Goal: Contribute content: Contribute content

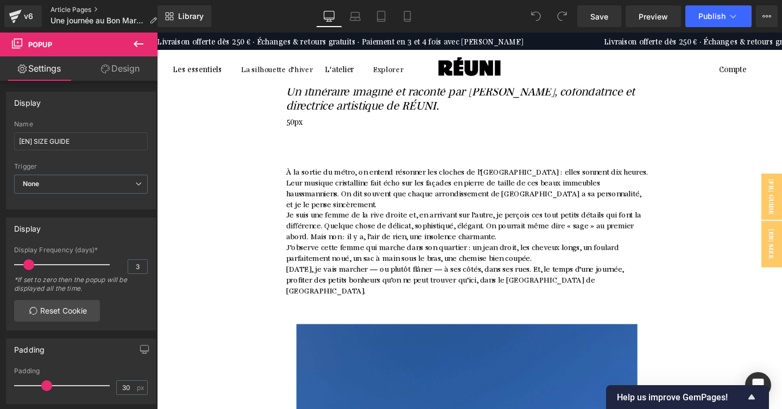
click at [68, 7] on link "Article Pages" at bounding box center [107, 9] width 115 height 9
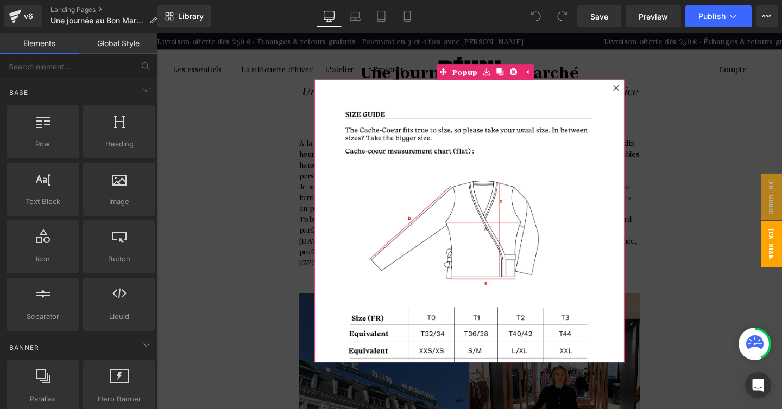
click at [639, 90] on icon at bounding box center [639, 91] width 6 height 6
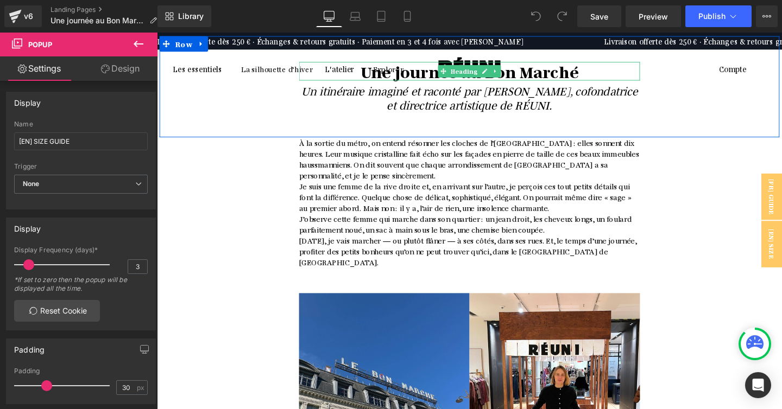
click at [601, 72] on h1 "Une journée au Bon Marché" at bounding box center [485, 74] width 358 height 20
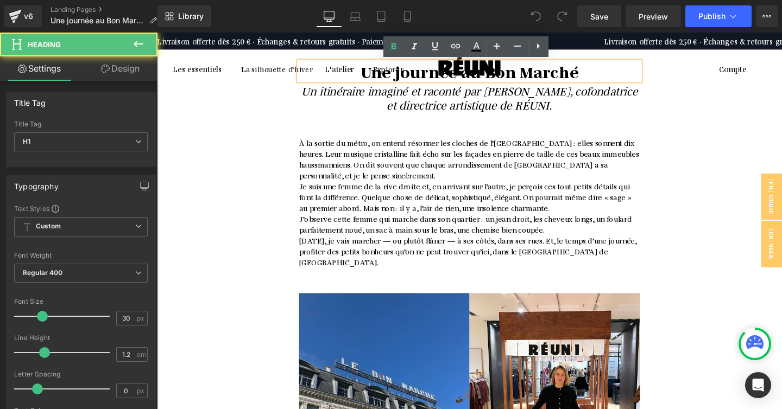
click at [601, 72] on h1 "Une journée au Bon Marché" at bounding box center [485, 74] width 358 height 20
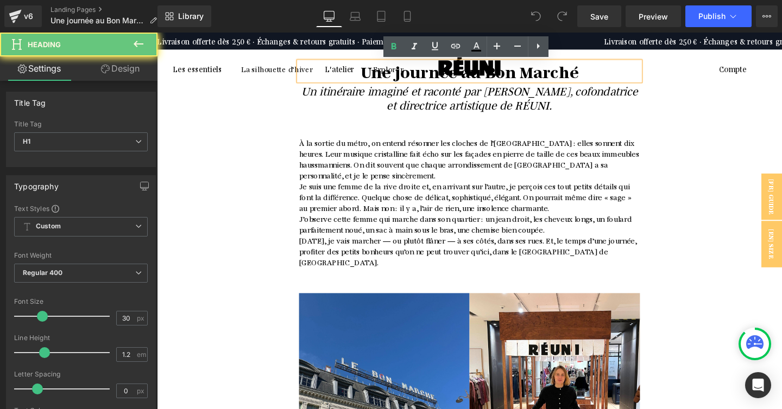
paste div
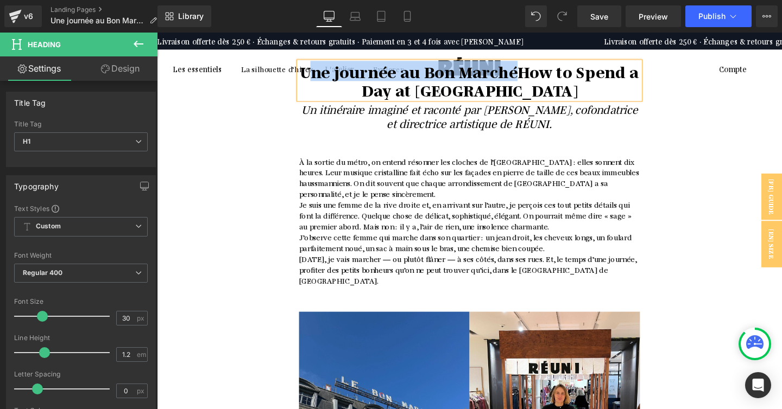
drag, startPoint x: 535, startPoint y: 73, endPoint x: 318, endPoint y: 76, distance: 217.1
click at [318, 76] on b "Une journée au Bon MarchéHow to Spend a Day at Le Bon Marché" at bounding box center [485, 82] width 356 height 41
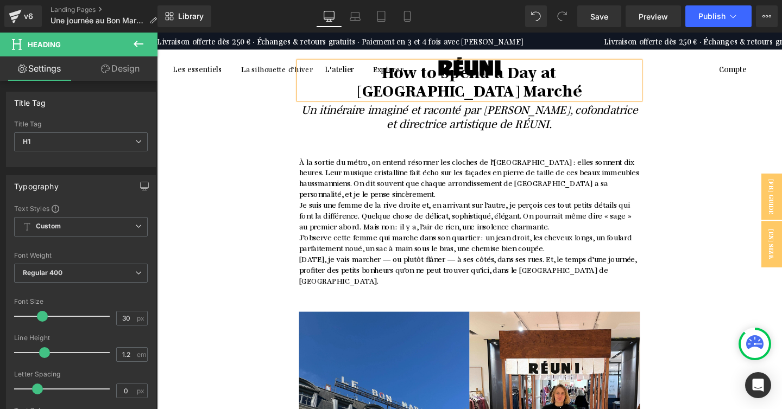
click at [584, 108] on h1 "Un itinéraire imaginé et raconté par [PERSON_NAME], cofondatrice et directrice …" at bounding box center [485, 120] width 358 height 29
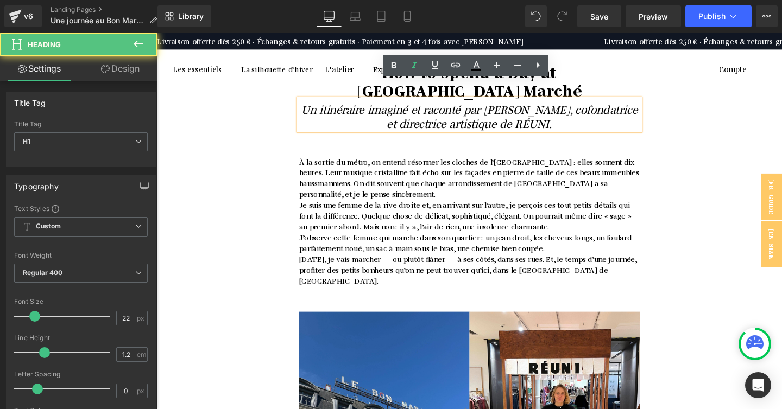
click at [584, 108] on h1 "Un itinéraire imaginé et raconté par [PERSON_NAME], cofondatrice et directrice …" at bounding box center [485, 120] width 358 height 29
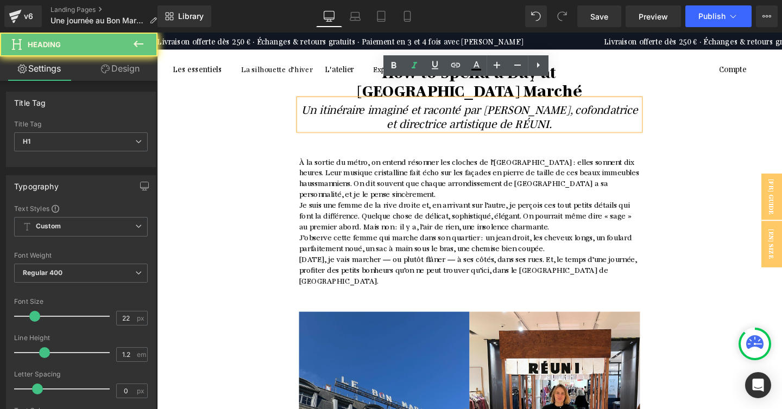
click at [580, 109] on h1 "Un itinéraire imaginé et raconté par [PERSON_NAME], cofondatrice et directrice …" at bounding box center [485, 120] width 358 height 29
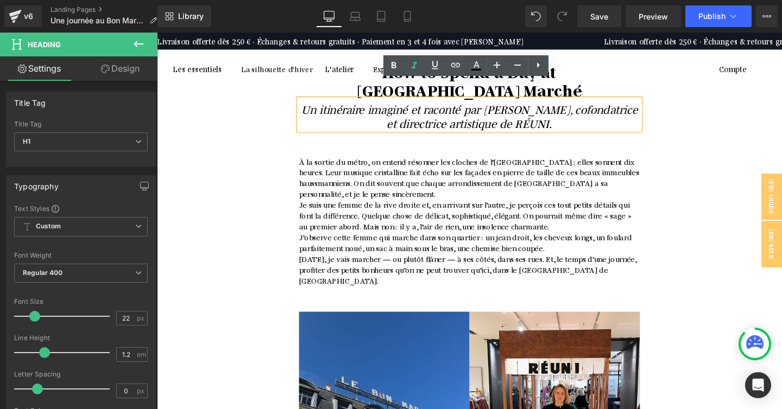
paste div
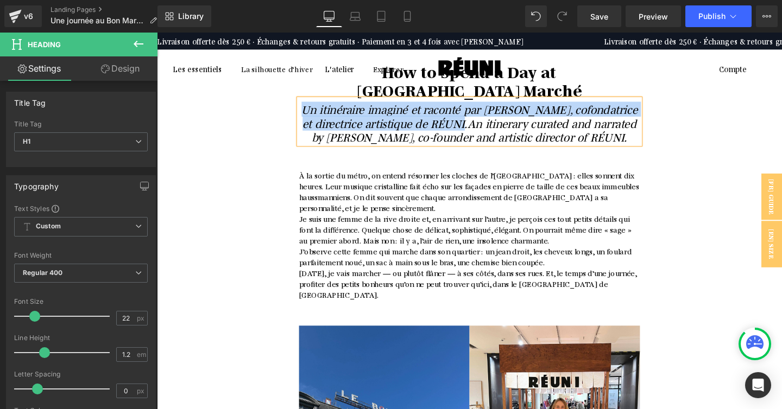
drag, startPoint x: 468, startPoint y: 110, endPoint x: 319, endPoint y: 99, distance: 149.6
click at [319, 105] on icon "Un itinéraire imaginé et raconté par Alice Bailly, cofondatrice et directrice a…" at bounding box center [485, 127] width 353 height 45
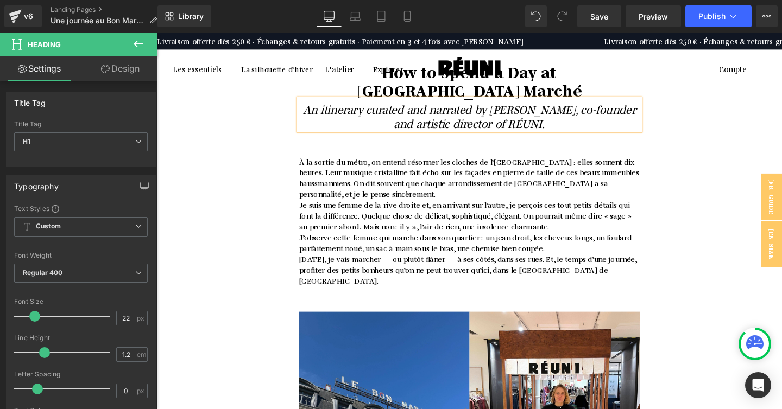
click at [391, 243] on span "J’observe cette femme qui marche dans son quartier : un jean droit, les cheveux…" at bounding box center [482, 254] width 352 height 22
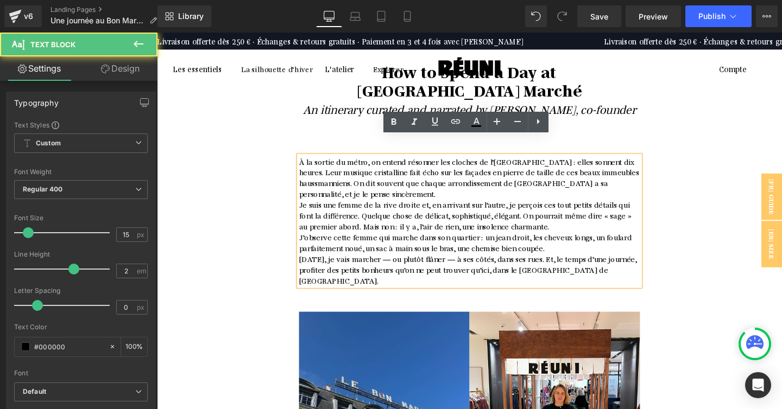
click at [364, 208] on span "Je suis une femme de la rive droite et, en arrivant sur l’autre, je perçois ces…" at bounding box center [481, 224] width 351 height 33
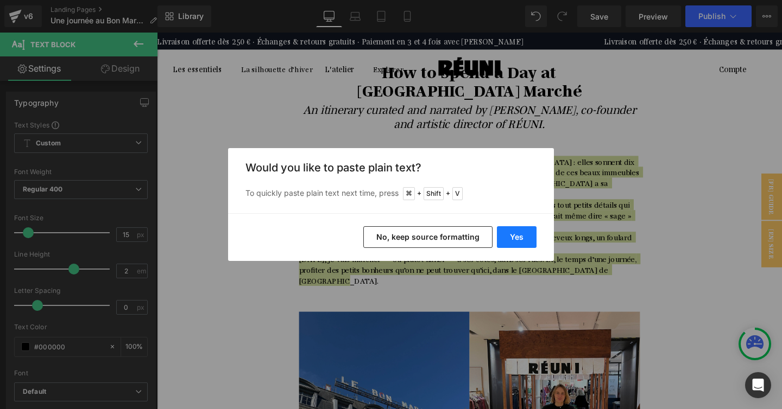
click at [505, 242] on button "Yes" at bounding box center [517, 237] width 40 height 22
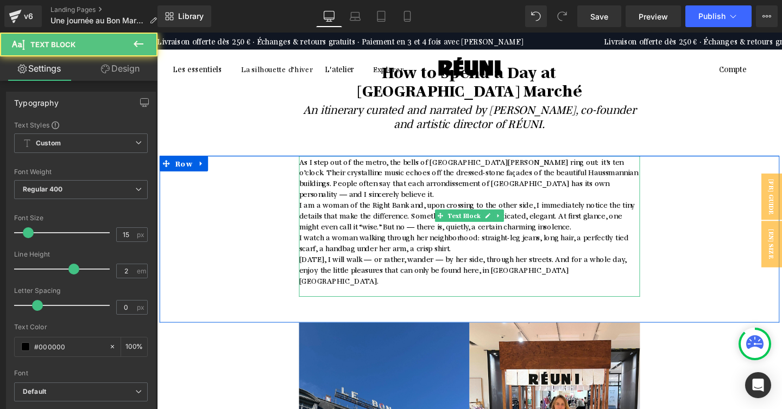
click at [580, 299] on p at bounding box center [485, 304] width 358 height 11
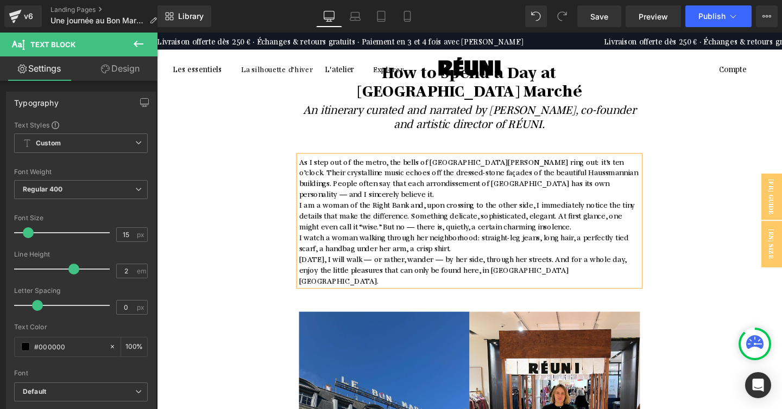
click at [615, 170] on p "As I step out of the metro, the bells of Saint-Sulpice church ring out: it’s te…" at bounding box center [485, 185] width 358 height 46
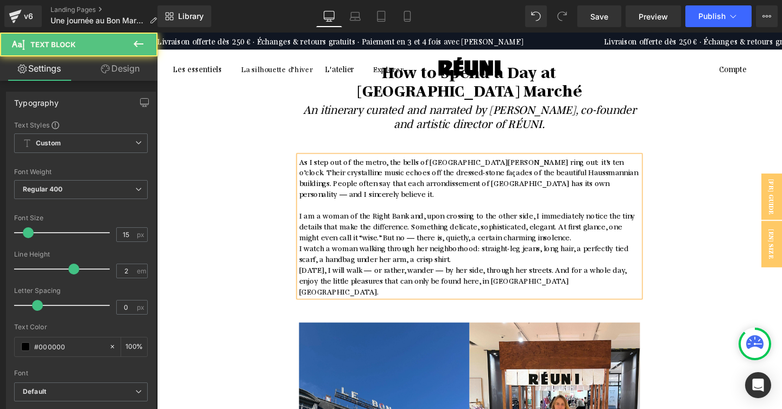
click at [581, 219] on p "I am a woman of the Right Bank and, upon crossing to the other side, I immediat…" at bounding box center [485, 236] width 358 height 34
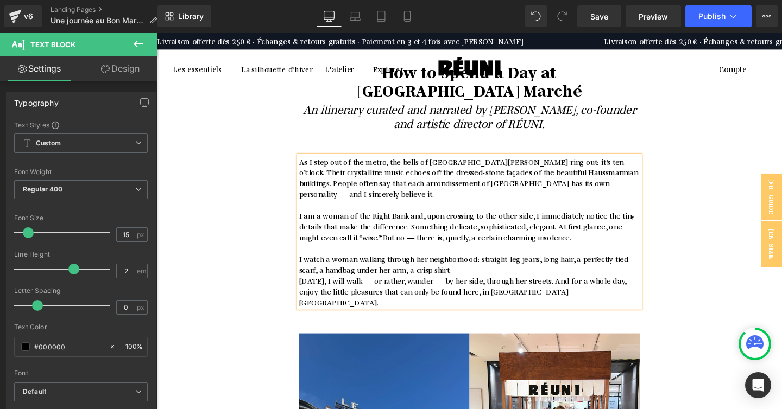
click at [542, 265] on p "I watch a woman walking through her neighborhood: straight-leg jeans, long hair…" at bounding box center [485, 276] width 358 height 23
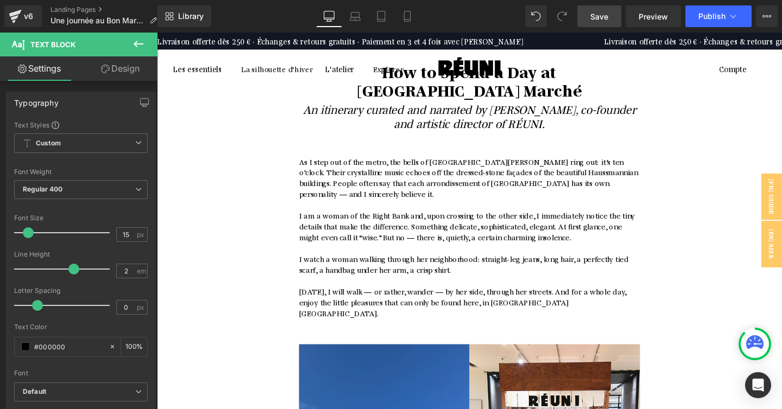
click at [600, 18] on span "Save" at bounding box center [599, 16] width 18 height 11
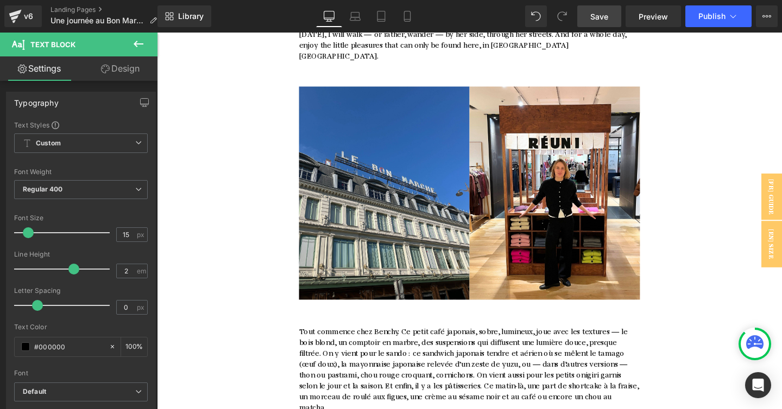
scroll to position [345, 0]
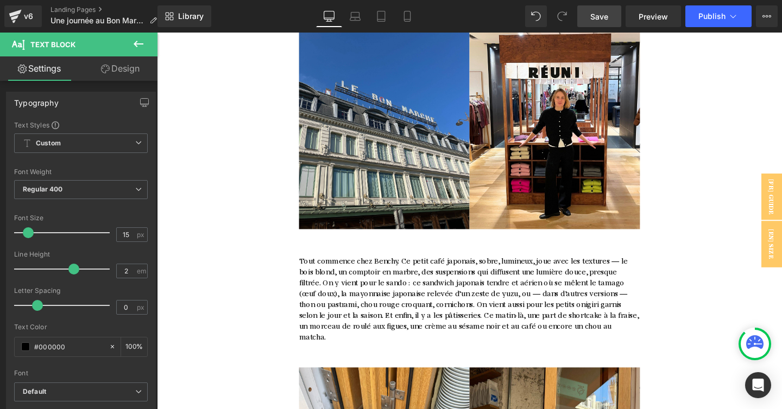
click at [380, 267] on span "Tout commence chez Benchy. Ce petit café japonais, sobre, lumineux, joue avec l…" at bounding box center [485, 312] width 359 height 90
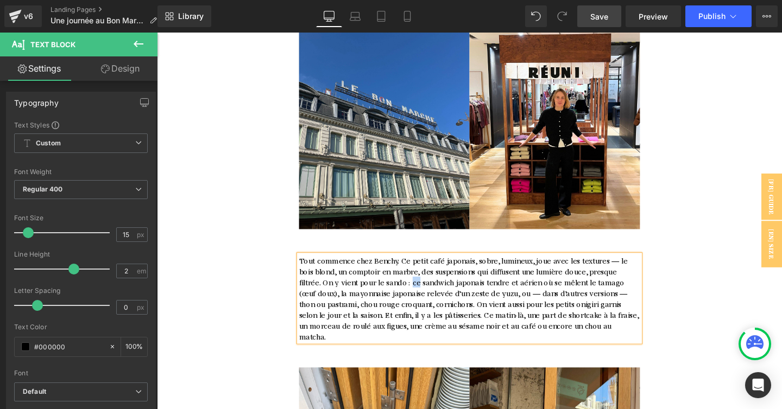
click at [380, 267] on span "Tout commence chez Benchy. Ce petit café japonais, sobre, lumineux, joue avec l…" at bounding box center [485, 312] width 359 height 90
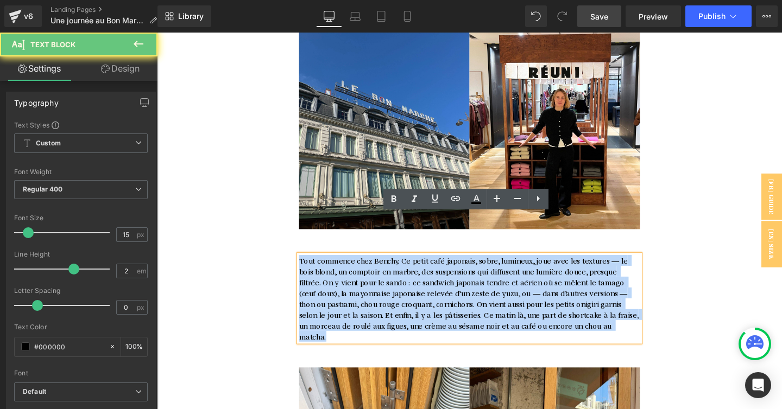
click at [380, 267] on span "Tout commence chez Benchy. Ce petit café japonais, sobre, lumineux, joue avec l…" at bounding box center [485, 312] width 359 height 90
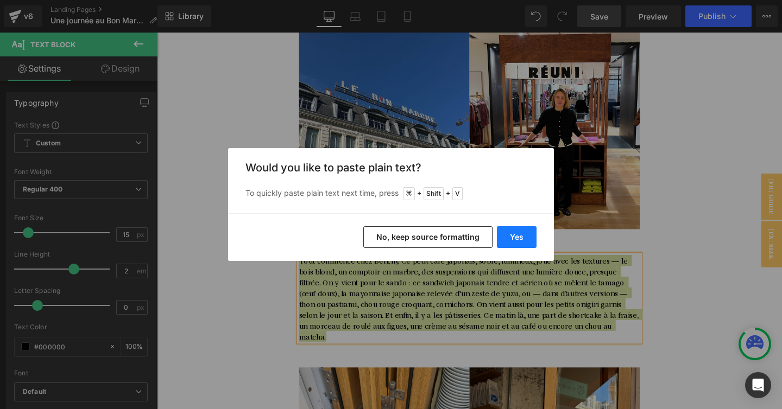
click at [501, 240] on button "Yes" at bounding box center [517, 237] width 40 height 22
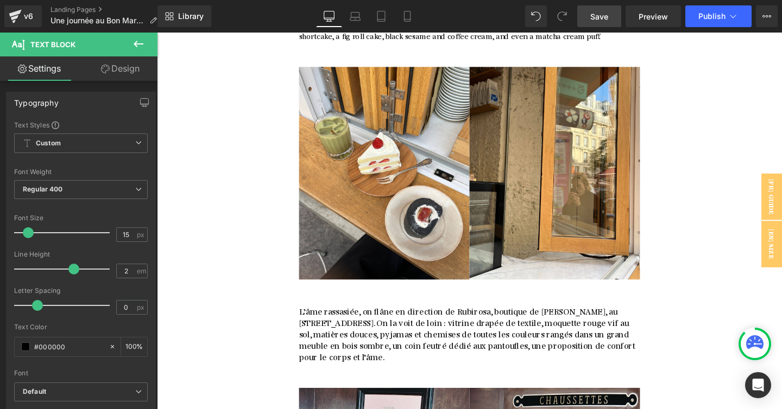
scroll to position [696, 0]
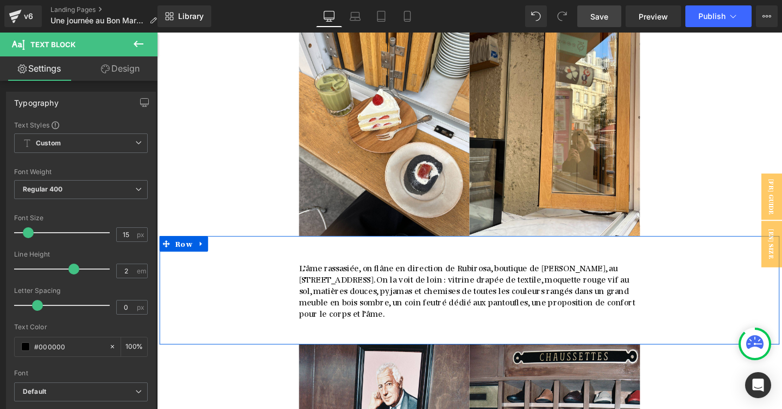
click at [388, 274] on span "L’âme rassasiée, on flâne en direction de Rubirosa, boutique de [PERSON_NAME], …" at bounding box center [483, 303] width 355 height 59
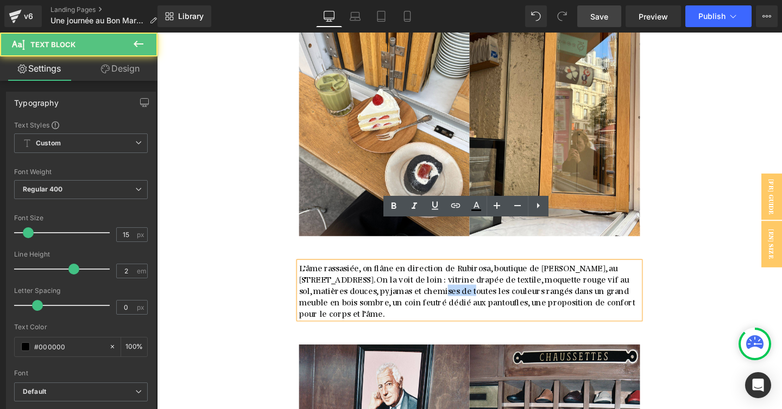
click at [388, 274] on span "L’âme rassasiée, on flâne en direction de Rubirosa, boutique de [PERSON_NAME], …" at bounding box center [483, 303] width 355 height 59
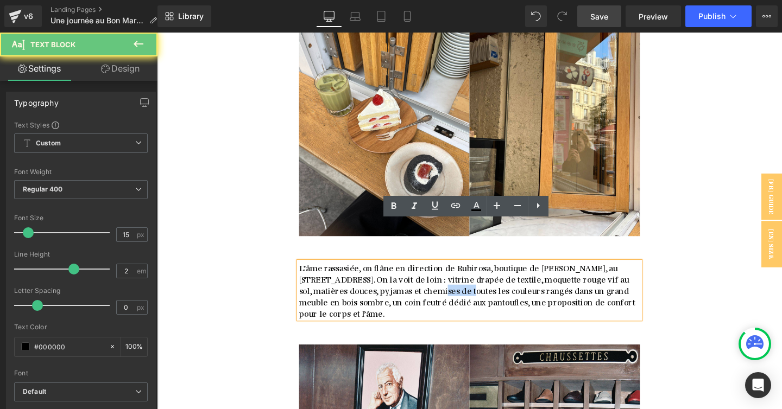
click at [388, 274] on span "L’âme rassasiée, on flâne en direction de Rubirosa, boutique de [PERSON_NAME], …" at bounding box center [483, 303] width 355 height 59
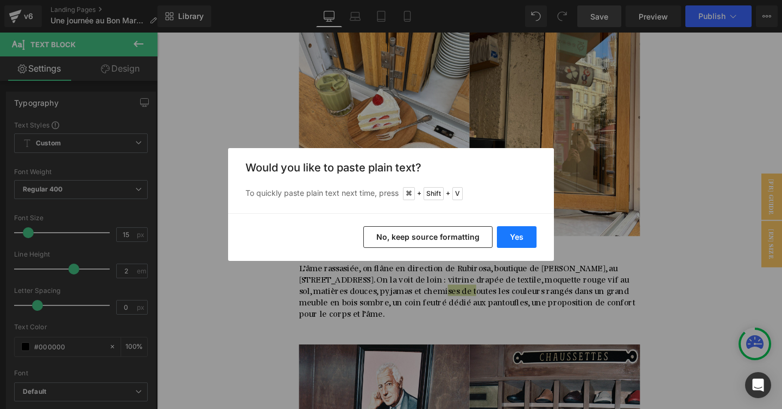
click at [520, 239] on button "Yes" at bounding box center [517, 237] width 40 height 22
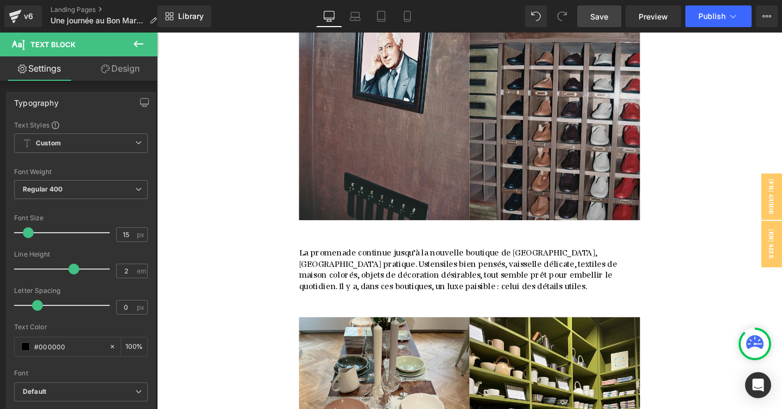
scroll to position [1085, 0]
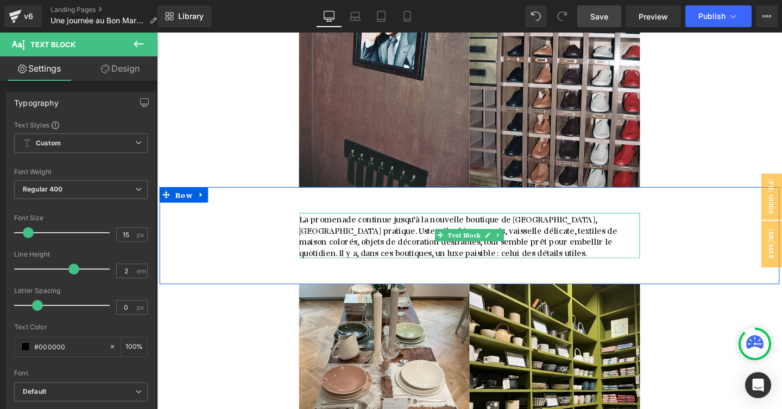
click at [415, 222] on span "La promenade continue jusqu’à la nouvelle boutique de [GEOGRAPHIC_DATA], [GEOGR…" at bounding box center [474, 245] width 337 height 47
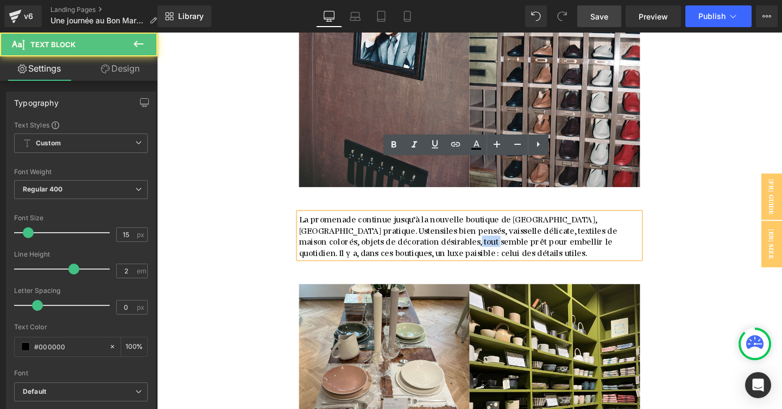
click at [415, 222] on span "La promenade continue jusqu’à la nouvelle boutique de [GEOGRAPHIC_DATA], [GEOGR…" at bounding box center [474, 245] width 337 height 47
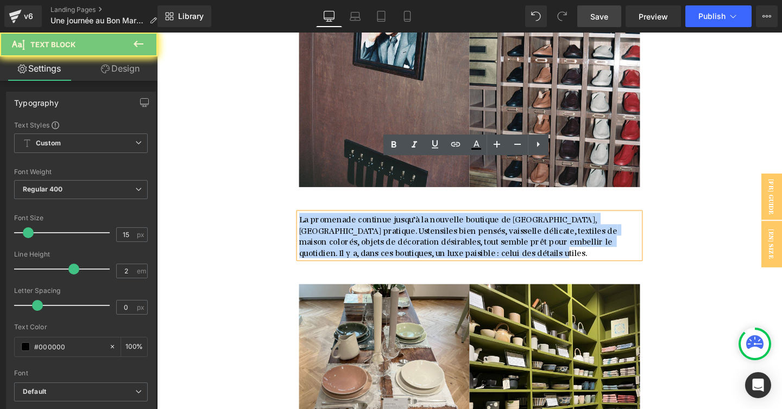
click at [415, 222] on span "La promenade continue jusqu’à la nouvelle boutique de [GEOGRAPHIC_DATA], [GEOGR…" at bounding box center [474, 245] width 337 height 47
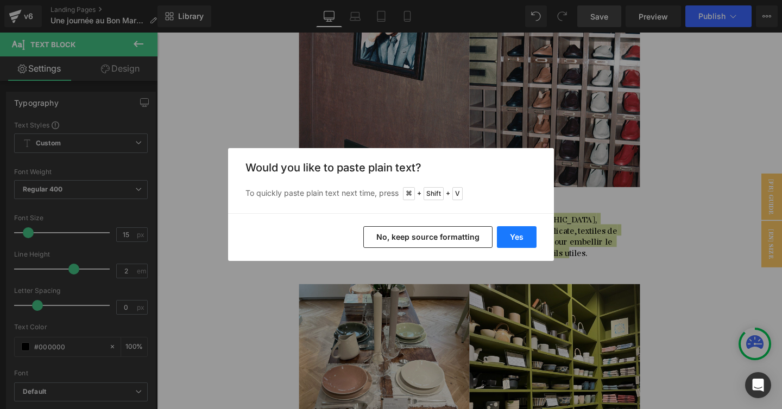
click at [503, 241] on button "Yes" at bounding box center [517, 237] width 40 height 22
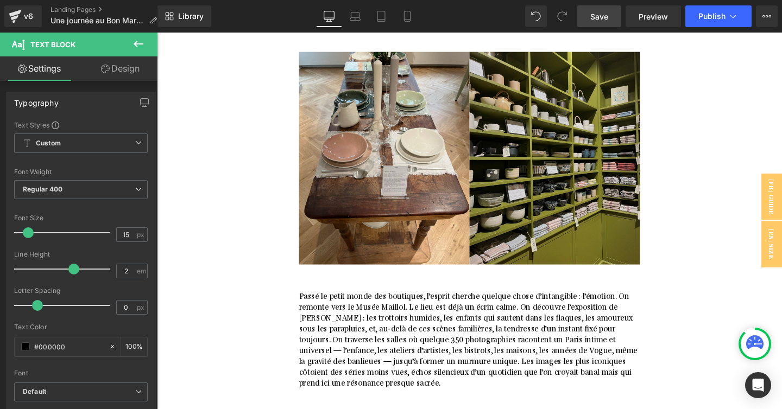
scroll to position [1345, 0]
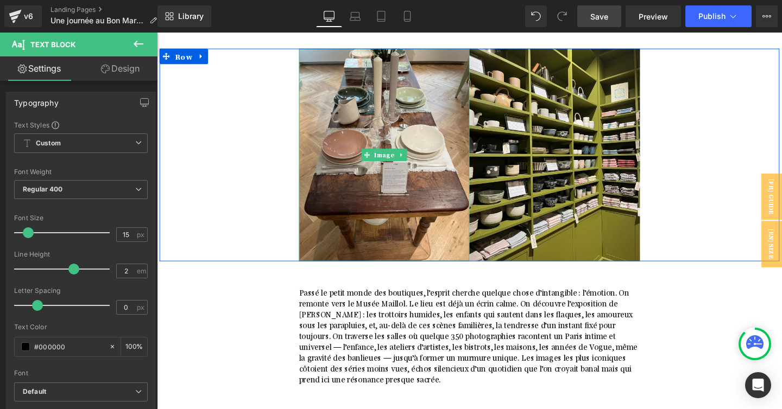
click at [355, 300] on p "Passé le petit monde des boutiques, l’esprit cherche quelque chose d’intangible…" at bounding box center [485, 351] width 358 height 103
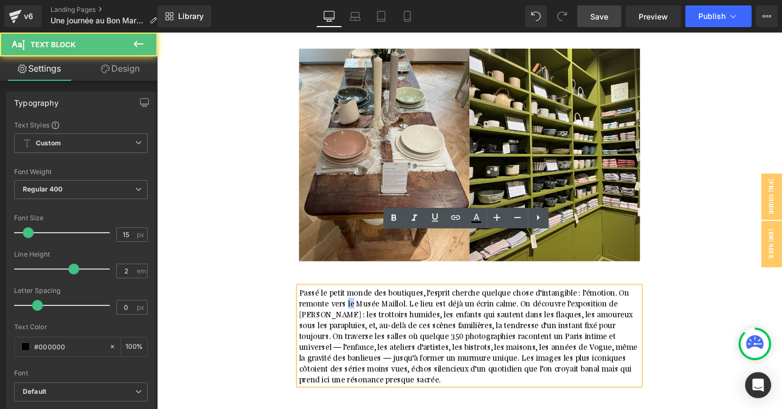
click at [355, 300] on p "Passé le petit monde des boutiques, l’esprit cherche quelque chose d’intangible…" at bounding box center [485, 351] width 358 height 103
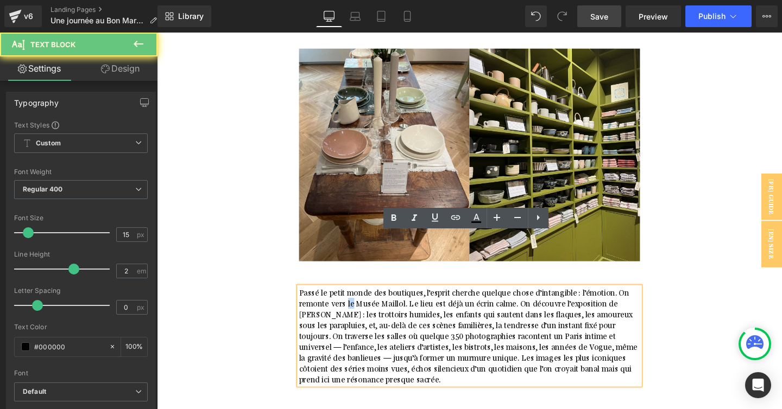
click at [355, 300] on p "Passé le petit monde des boutiques, l’esprit cherche quelque chose d’intangible…" at bounding box center [485, 351] width 358 height 103
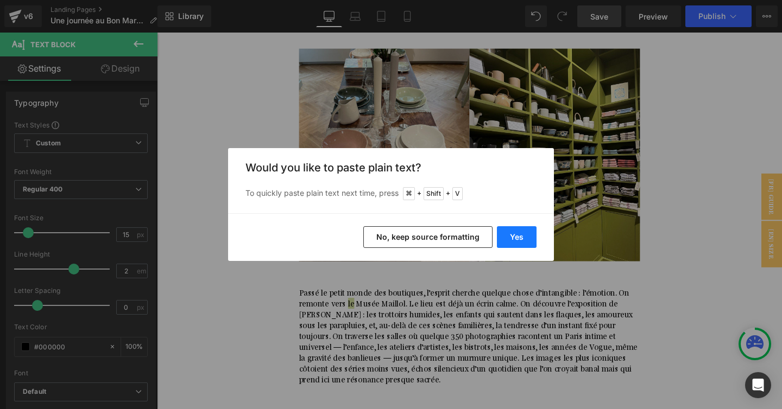
click at [513, 236] on button "Yes" at bounding box center [517, 237] width 40 height 22
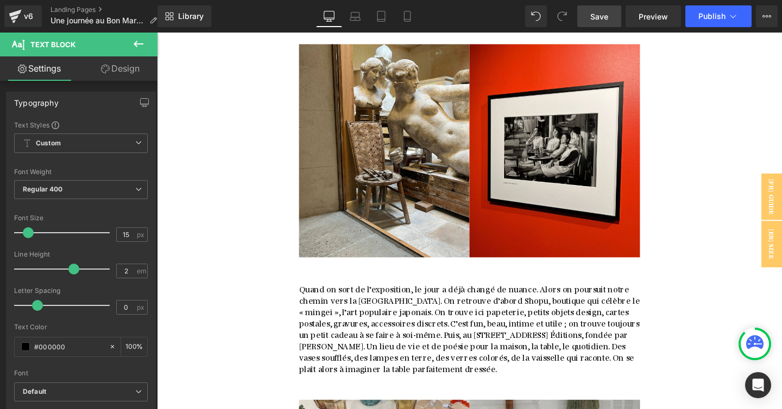
scroll to position [1729, 0]
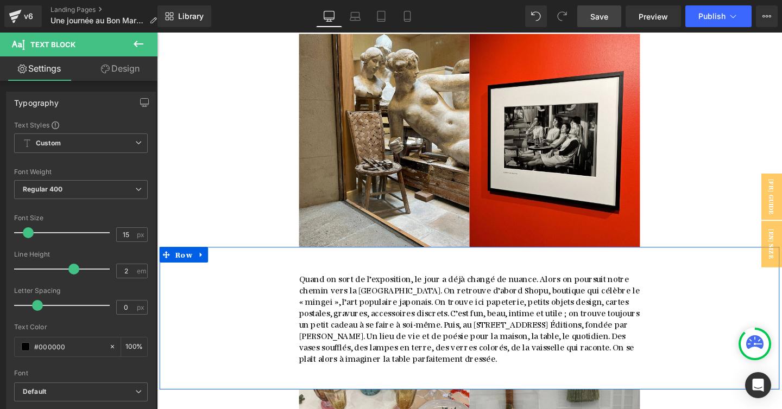
click at [352, 285] on span "Quand on sort de l’exposition, le jour a déjà changé de nuance. Alors on poursu…" at bounding box center [486, 332] width 360 height 95
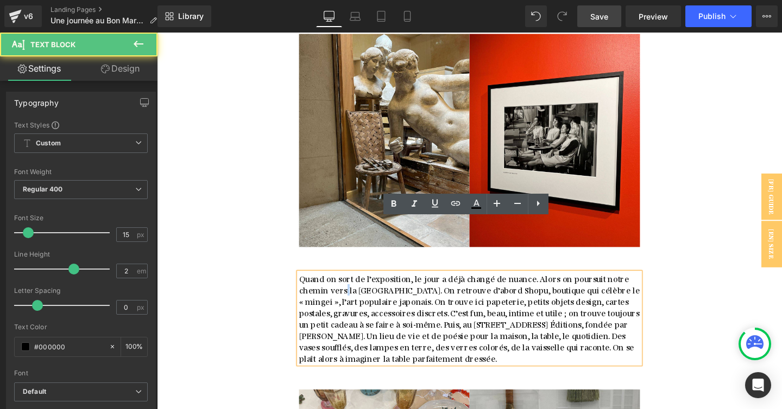
click at [352, 285] on span "Quand on sort de l’exposition, le jour a déjà changé de nuance. Alors on poursu…" at bounding box center [486, 332] width 360 height 95
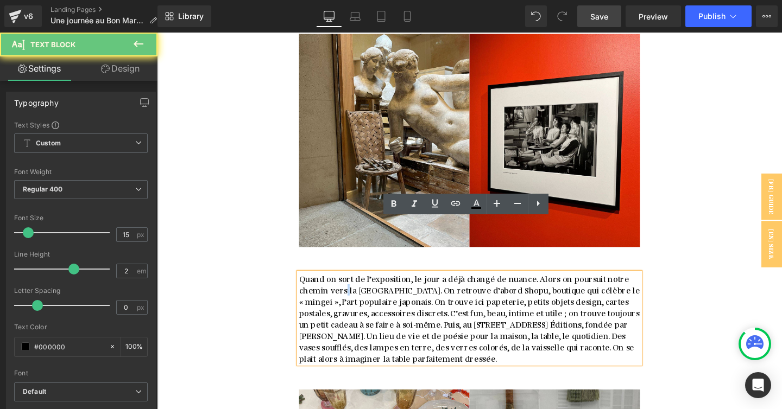
click at [352, 285] on span "Quand on sort de l’exposition, le jour a déjà changé de nuance. Alors on poursu…" at bounding box center [486, 332] width 360 height 95
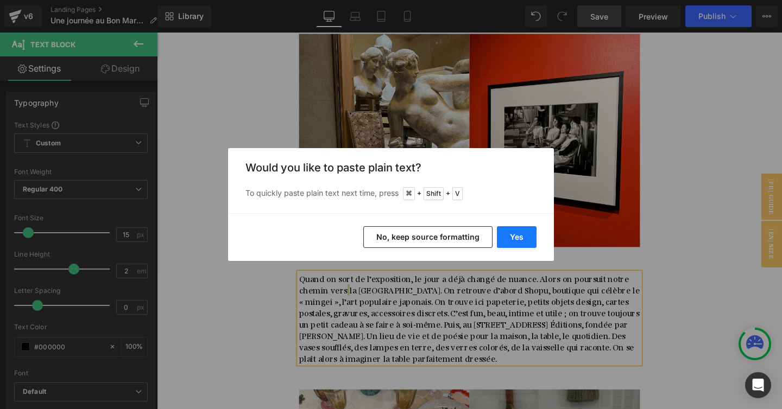
click at [508, 235] on button "Yes" at bounding box center [517, 237] width 40 height 22
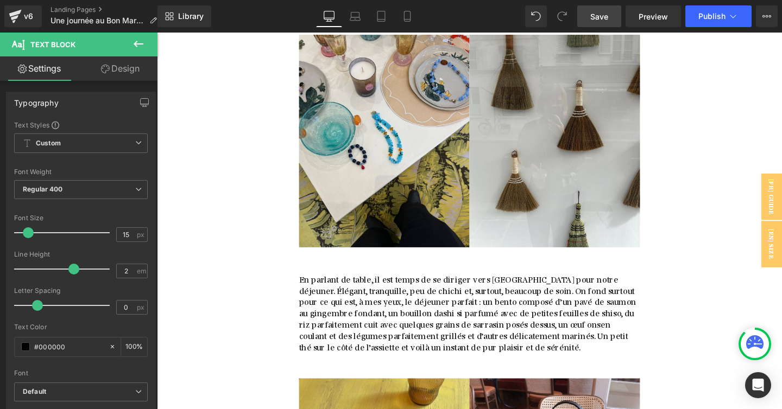
scroll to position [2094, 0]
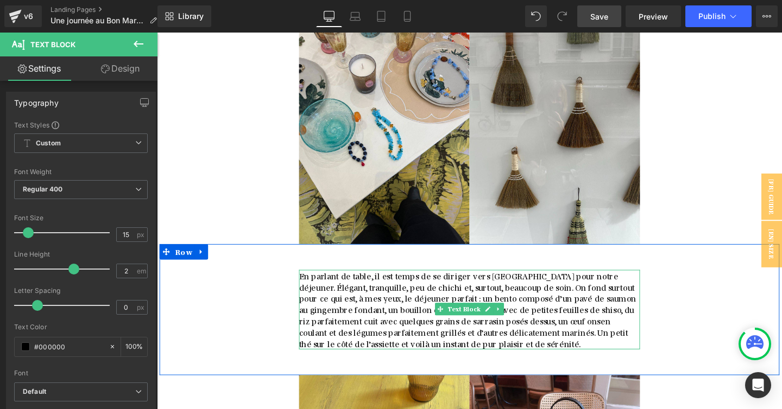
click at [347, 282] on span "En parlant de table, il est temps de se diriger vers [GEOGRAPHIC_DATA] pour not…" at bounding box center [484, 323] width 357 height 83
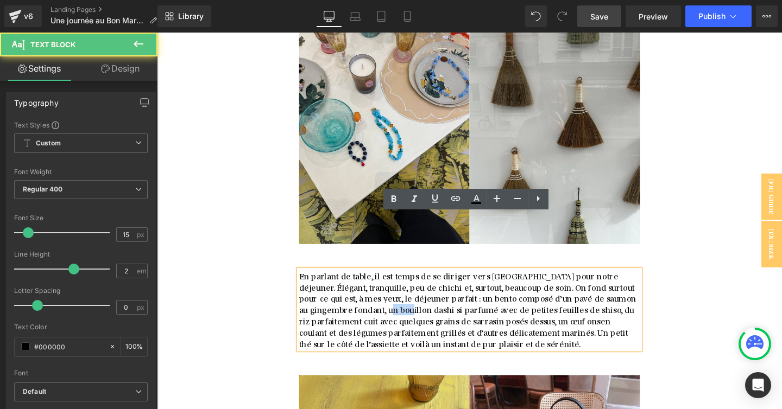
click at [347, 282] on span "En parlant de table, il est temps de se diriger vers [GEOGRAPHIC_DATA] pour not…" at bounding box center [484, 323] width 357 height 83
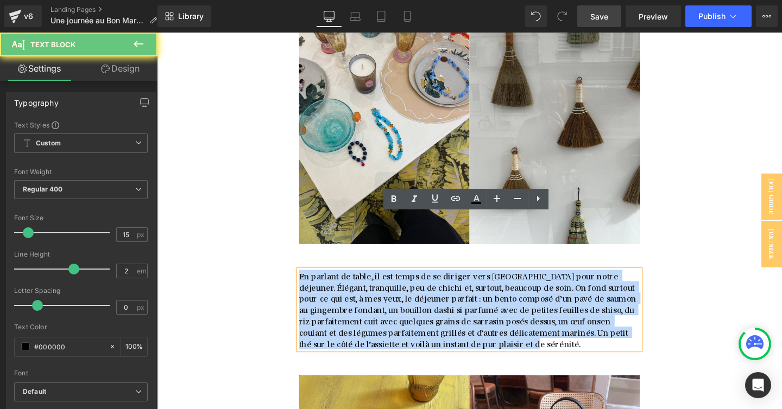
click at [347, 282] on span "En parlant de table, il est temps de se diriger vers [GEOGRAPHIC_DATA] pour not…" at bounding box center [484, 323] width 357 height 83
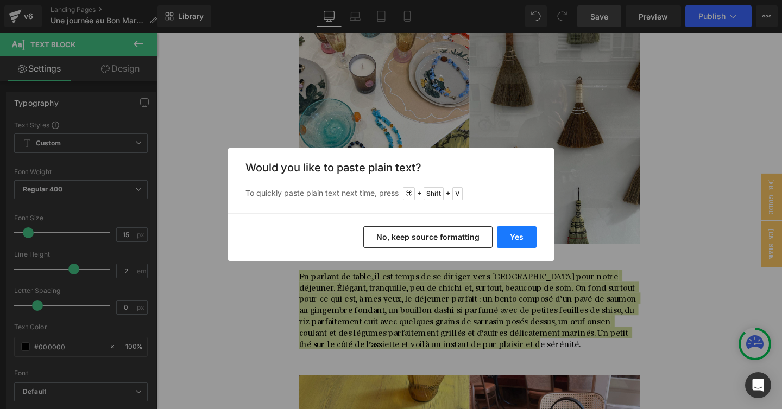
click at [517, 234] on button "Yes" at bounding box center [517, 237] width 40 height 22
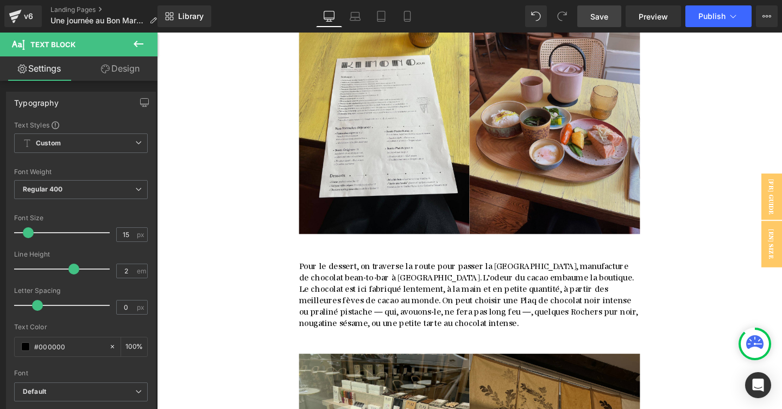
scroll to position [2458, 0]
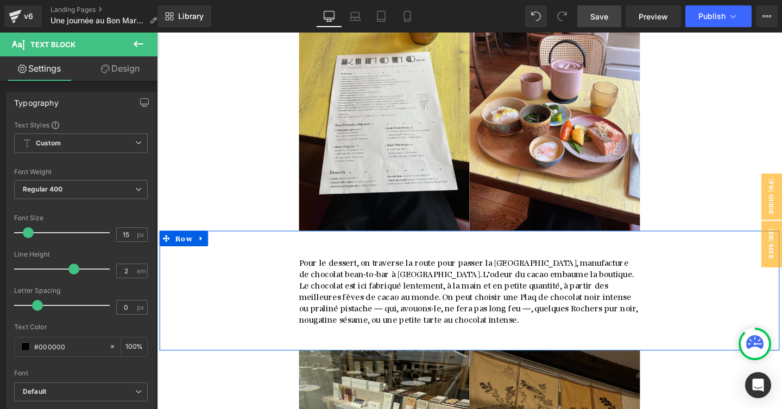
click at [362, 268] on span "Pour le dessert, on traverse la route pour passer la [GEOGRAPHIC_DATA], manufac…" at bounding box center [485, 303] width 358 height 71
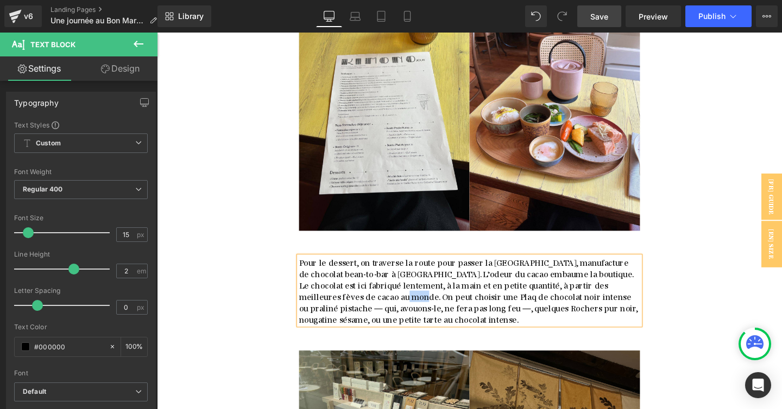
click at [362, 268] on span "Pour le dessert, on traverse la route pour passer la [GEOGRAPHIC_DATA], manufac…" at bounding box center [485, 303] width 358 height 71
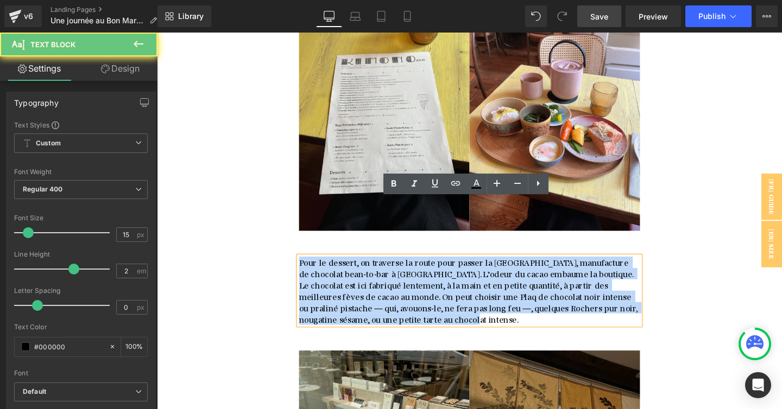
click at [362, 268] on span "Pour le dessert, on traverse la route pour passer la [GEOGRAPHIC_DATA], manufac…" at bounding box center [485, 303] width 358 height 71
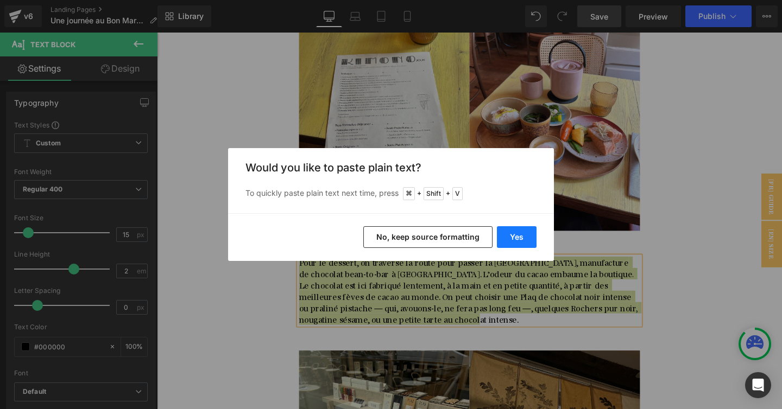
click at [510, 239] on button "Yes" at bounding box center [517, 237] width 40 height 22
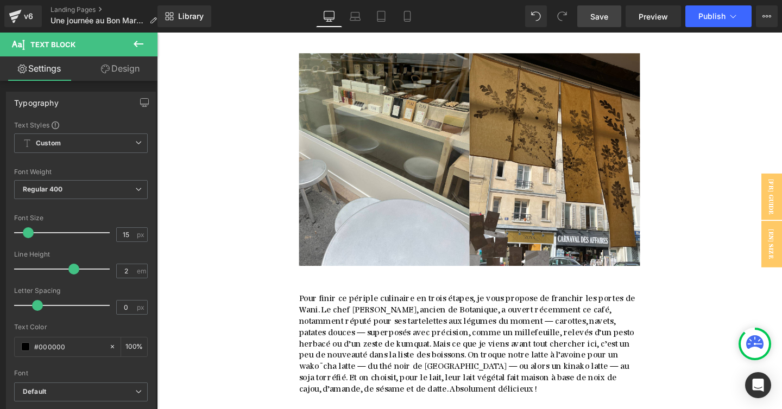
scroll to position [2792, 0]
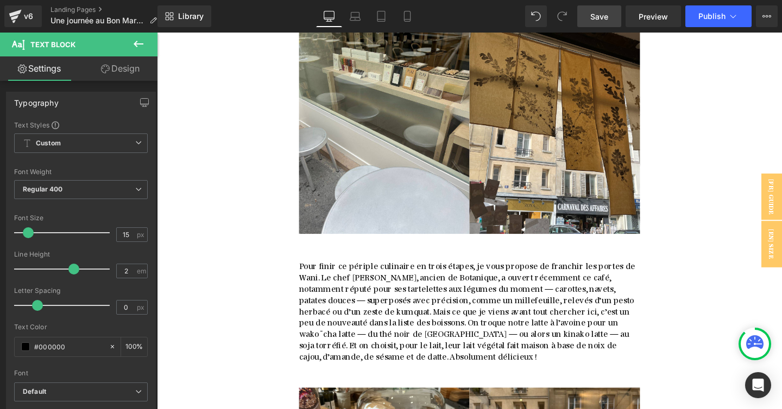
click at [417, 271] on span "Pour finir ce périple culinaire en trois étapes, je vous propose de franchir le…" at bounding box center [483, 324] width 355 height 107
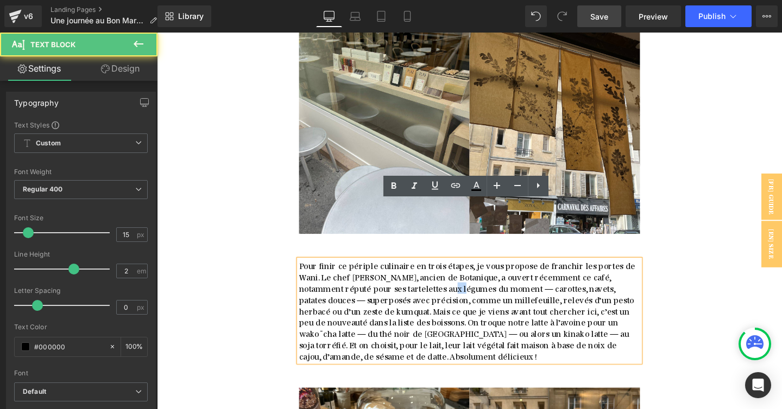
click at [417, 271] on span "Pour finir ce périple culinaire en trois étapes, je vous propose de franchir le…" at bounding box center [483, 324] width 355 height 107
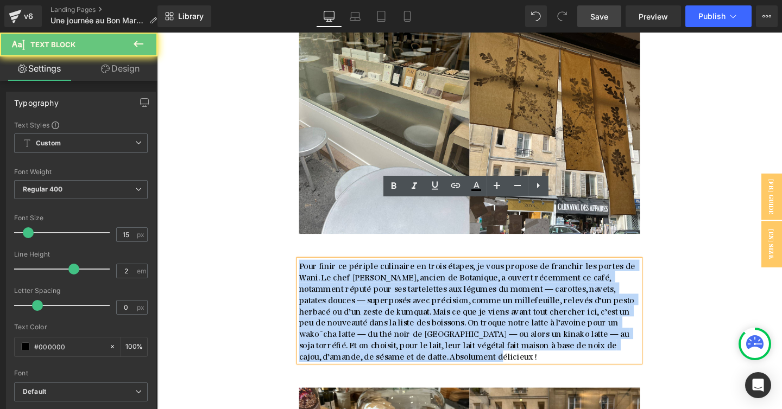
click at [417, 271] on span "Pour finir ce périple culinaire en trois étapes, je vous propose de franchir le…" at bounding box center [483, 324] width 355 height 107
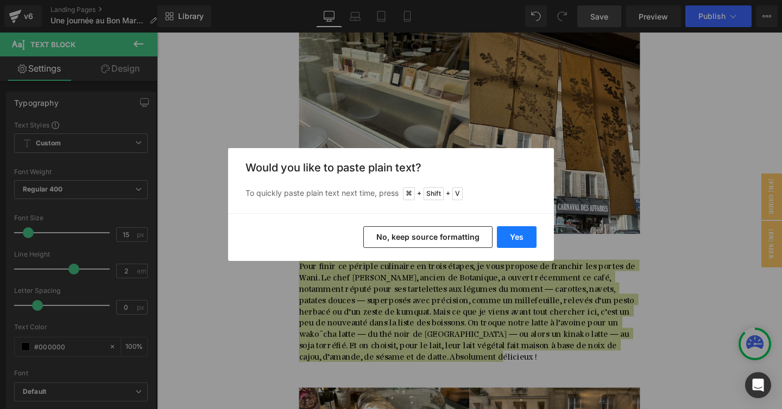
click at [520, 231] on button "Yes" at bounding box center [517, 237] width 40 height 22
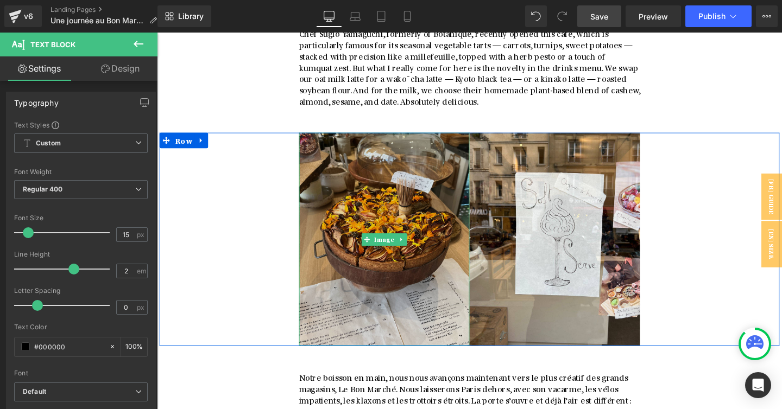
scroll to position [3092, 0]
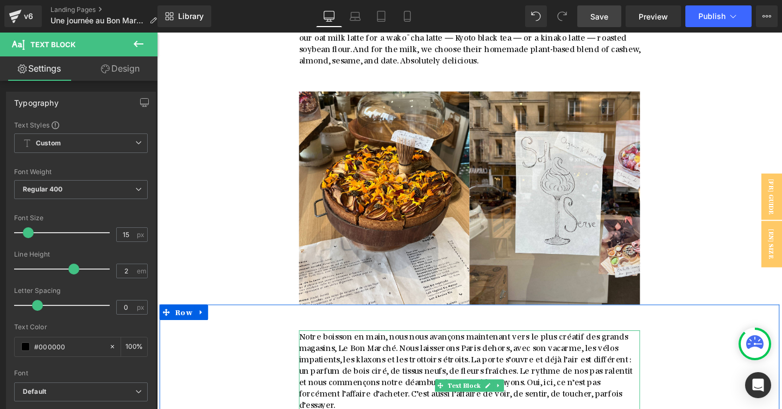
click at [395, 346] on span "Notre boisson en main, nous nous avançons maintenant vers le plus créatif des g…" at bounding box center [482, 387] width 353 height 83
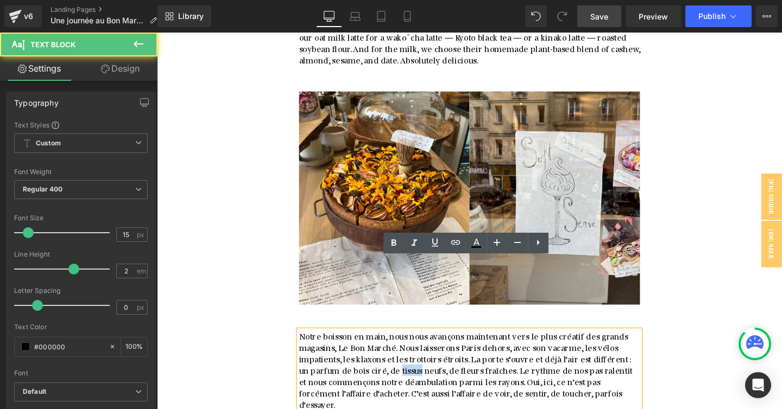
click at [395, 346] on span "Notre boisson en main, nous nous avançons maintenant vers le plus créatif des g…" at bounding box center [482, 387] width 353 height 83
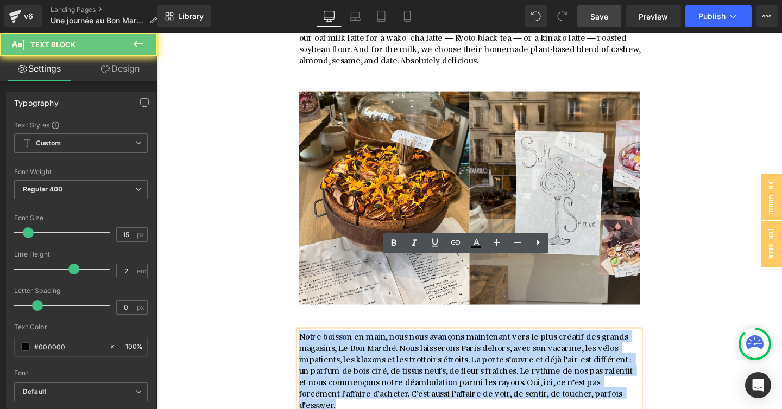
click at [395, 346] on span "Notre boisson en main, nous nous avançons maintenant vers le plus créatif des g…" at bounding box center [482, 387] width 353 height 83
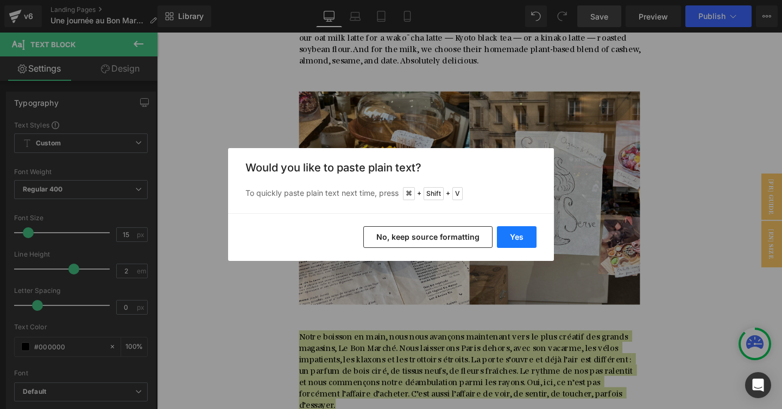
click at [513, 234] on button "Yes" at bounding box center [517, 237] width 40 height 22
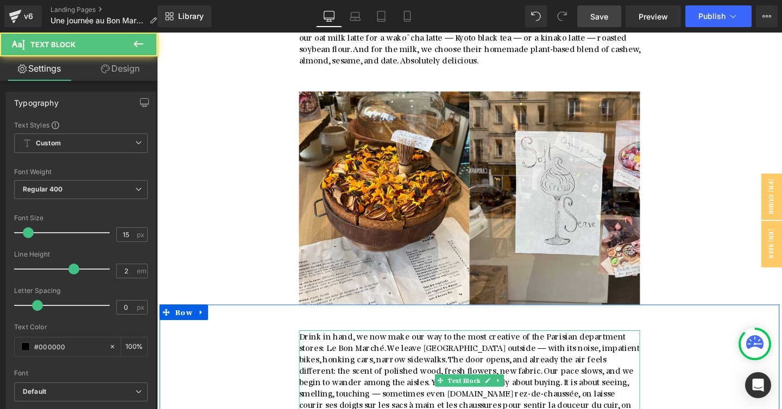
click at [647, 346] on span "Drink in hand, we now make our way to the most creative of the Parisian departm…" at bounding box center [486, 405] width 360 height 119
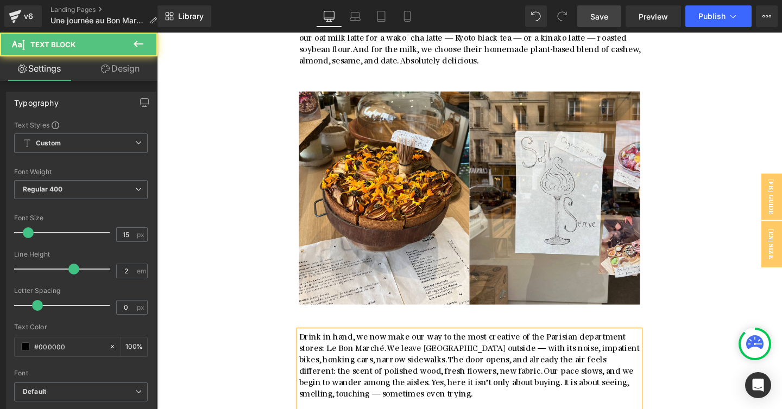
click at [460, 379] on p "Drink in hand, we now make our way to the most creative of the Parisian departm…" at bounding box center [485, 411] width 358 height 131
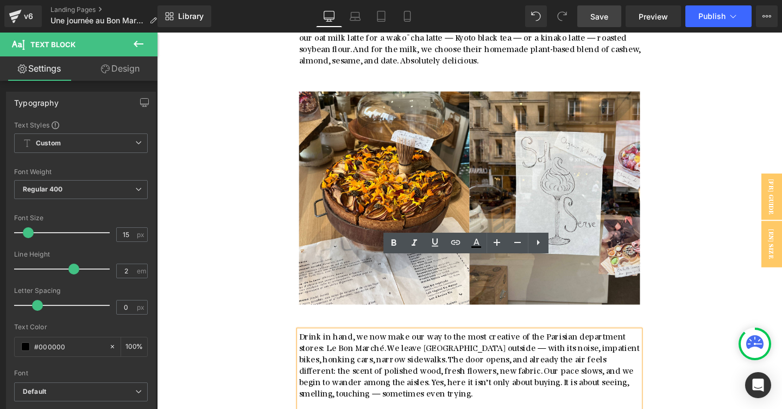
drag, startPoint x: 460, startPoint y: 379, endPoint x: 308, endPoint y: 348, distance: 155.6
click at [308, 348] on p "Drink in hand, we now make our way to the most creative of the Parisian departm…" at bounding box center [485, 411] width 358 height 131
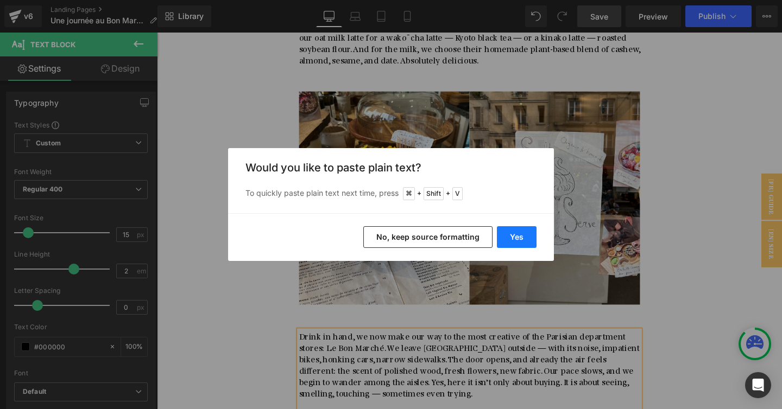
click at [514, 242] on button "Yes" at bounding box center [517, 237] width 40 height 22
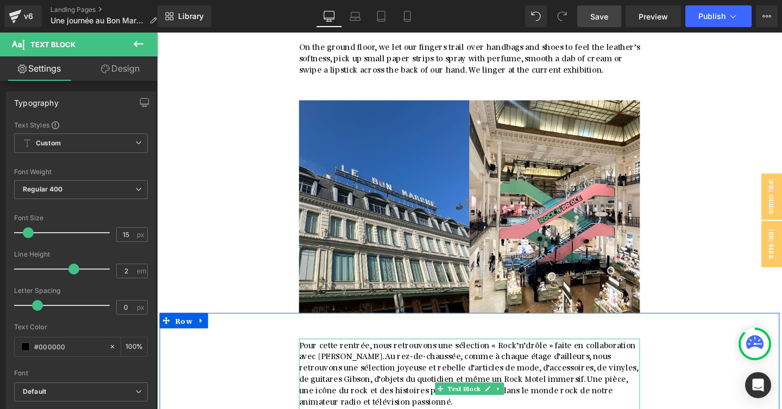
scroll to position [3482, 0]
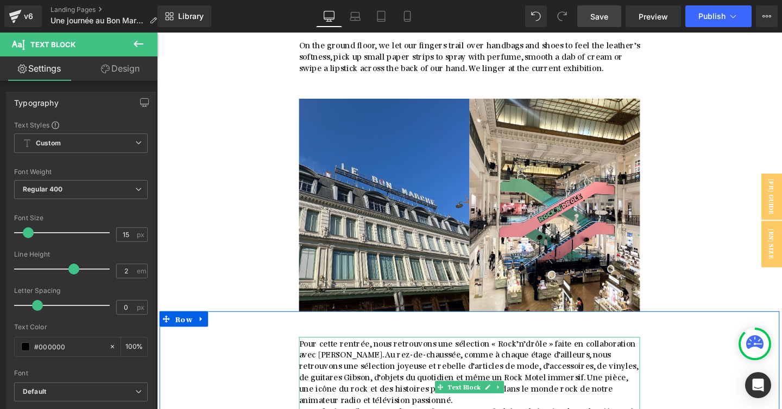
click at [373, 353] on span "Pour cette rentrée, nous retrouvons une sélection « Rock’n’drôle » faite en col…" at bounding box center [485, 388] width 358 height 71
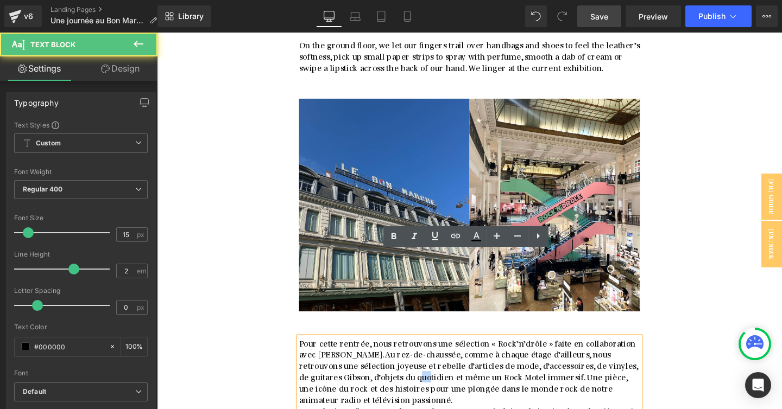
click at [373, 353] on span "Pour cette rentrée, nous retrouvons une sélection « Rock’n’drôle » faite en col…" at bounding box center [485, 388] width 358 height 71
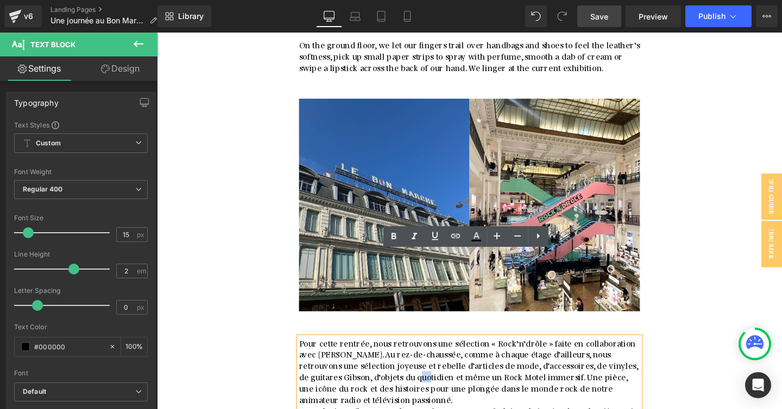
drag, startPoint x: 354, startPoint y: 328, endPoint x: 307, endPoint y: 272, distance: 73.2
click at [307, 353] on p "Pour cette rentrée, nous retrouvons une sélection « Rock’n’drôle » faite en col…" at bounding box center [485, 389] width 358 height 72
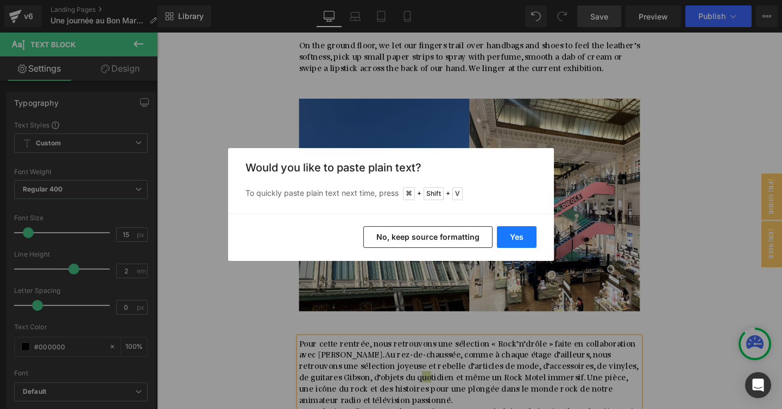
click at [514, 242] on button "Yes" at bounding box center [517, 237] width 40 height 22
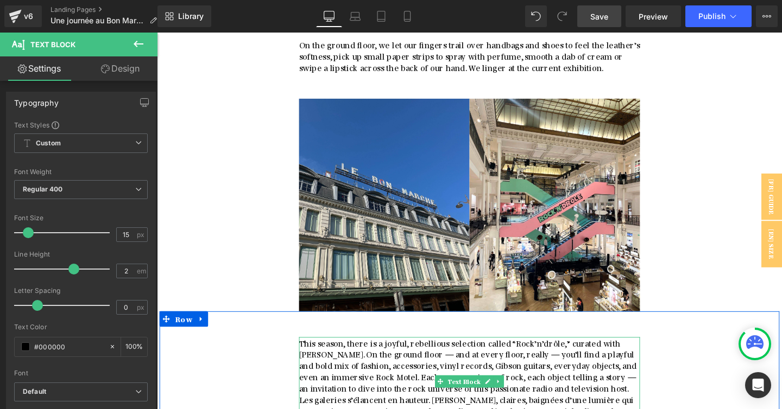
click at [605, 353] on p "This season, there is a joyful, rebellious selection called “Rock’n’drôle,” cur…" at bounding box center [485, 383] width 358 height 60
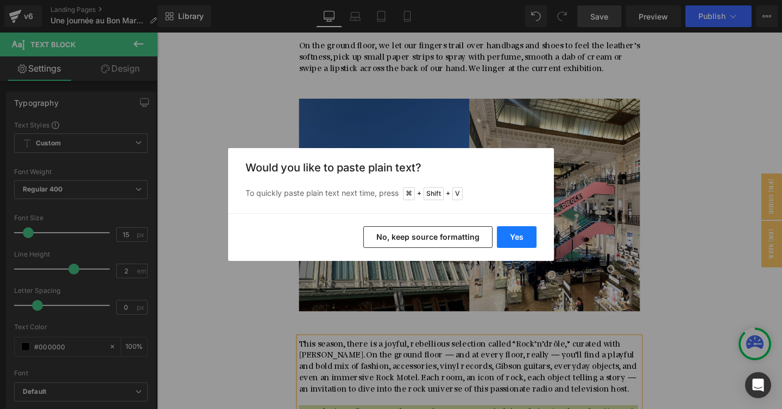
click at [510, 245] on button "Yes" at bounding box center [517, 237] width 40 height 22
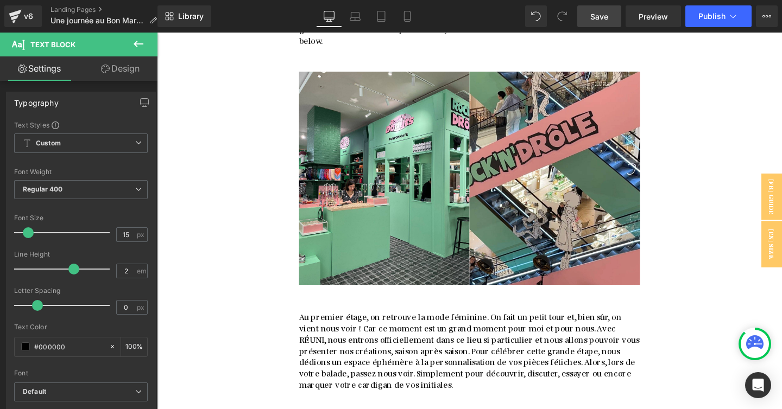
scroll to position [3914, 0]
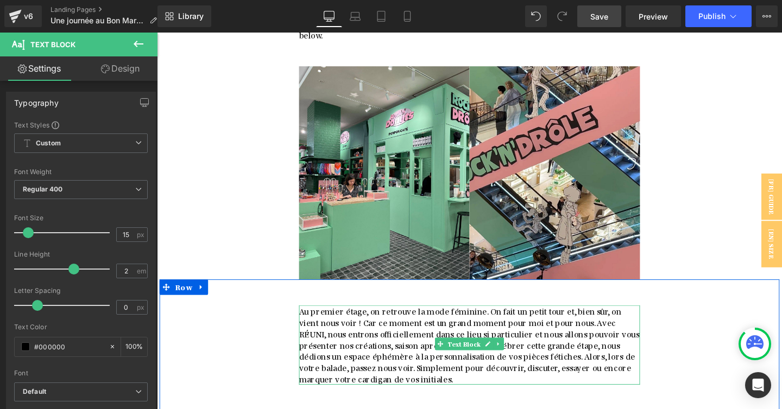
click at [362, 319] on span "Au premier étage, on retrouve la mode féminine. On fait un petit tour et, bien …" at bounding box center [486, 360] width 360 height 83
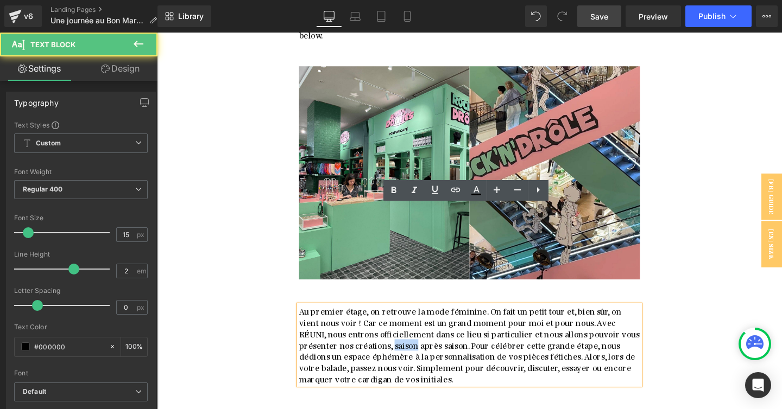
click at [362, 319] on span "Au premier étage, on retrouve la mode féminine. On fait un petit tour et, bien …" at bounding box center [486, 360] width 360 height 83
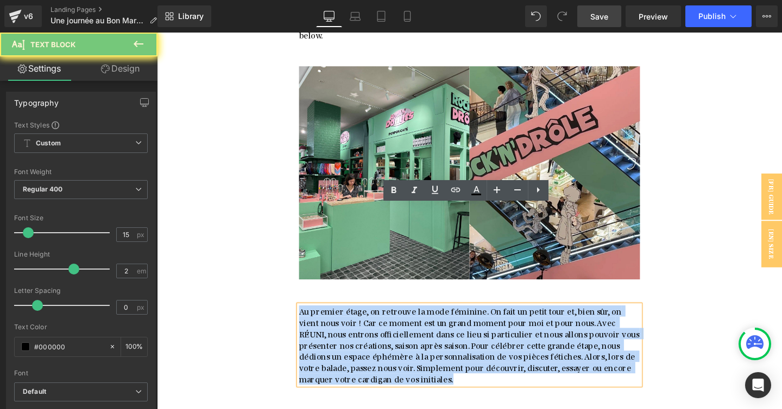
click at [362, 319] on span "Au premier étage, on retrouve la mode féminine. On fait un petit tour et, bien …" at bounding box center [486, 360] width 360 height 83
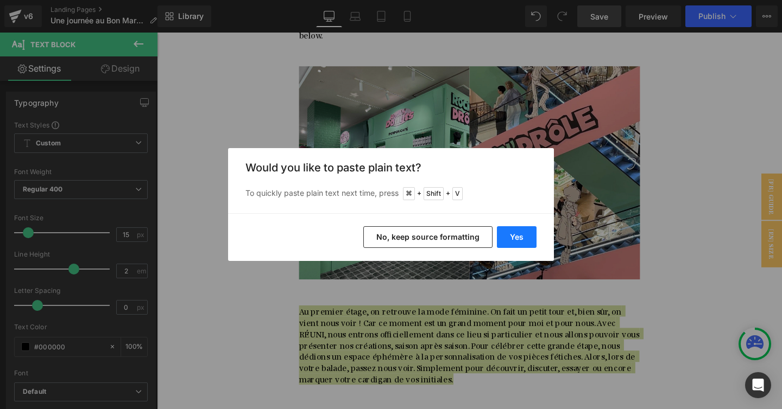
click at [510, 238] on button "Yes" at bounding box center [517, 237] width 40 height 22
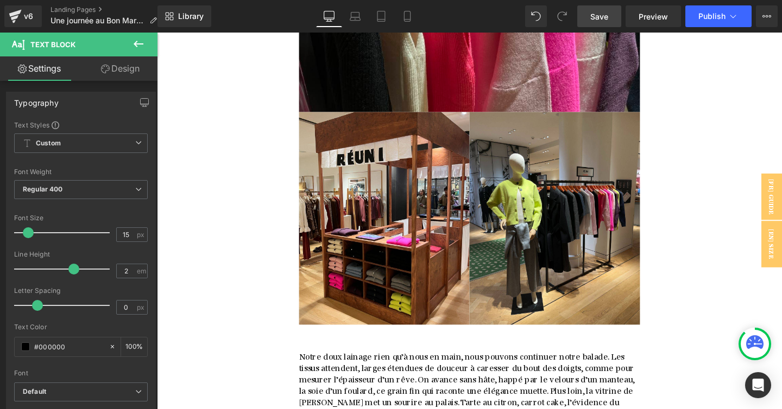
scroll to position [4519, 0]
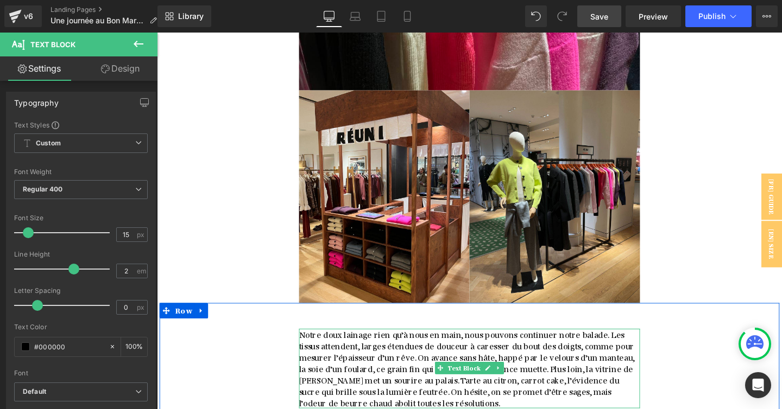
click at [346, 344] on span "Notre doux lainage rien qu’à nous en main, nous pouvons continuer notre balade.…" at bounding box center [483, 385] width 354 height 83
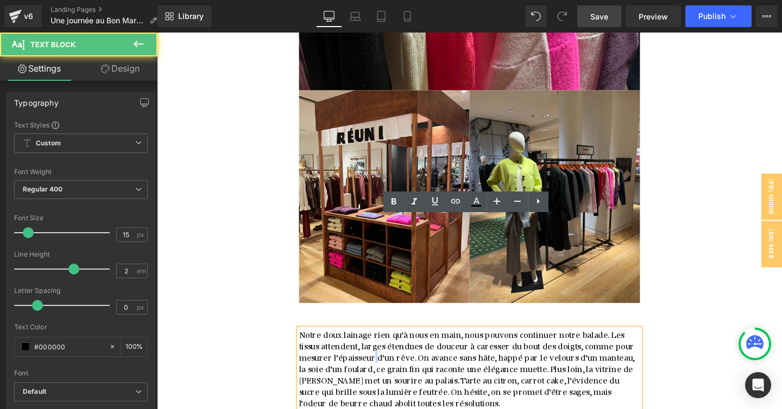
click at [346, 344] on span "Notre doux lainage rien qu’à nous en main, nous pouvons continuer notre balade.…" at bounding box center [483, 385] width 354 height 83
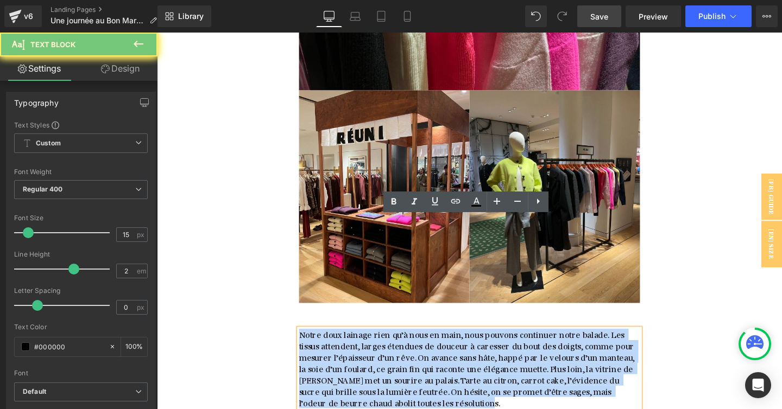
click at [346, 344] on span "Notre doux lainage rien qu’à nous en main, nous pouvons continuer notre balade.…" at bounding box center [483, 385] width 354 height 83
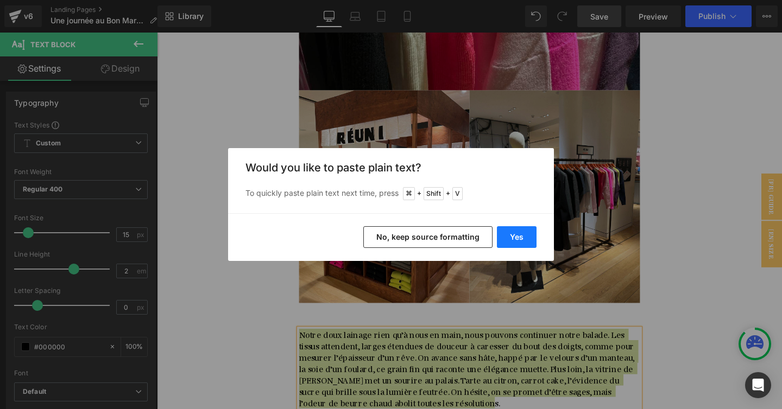
click at [514, 234] on button "Yes" at bounding box center [517, 237] width 40 height 22
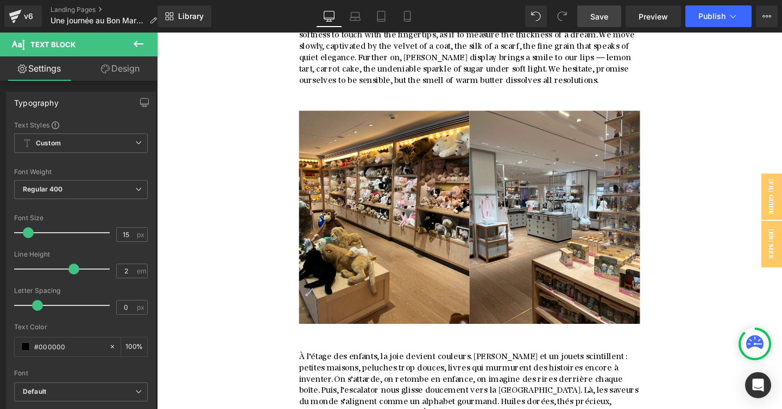
scroll to position [4858, 0]
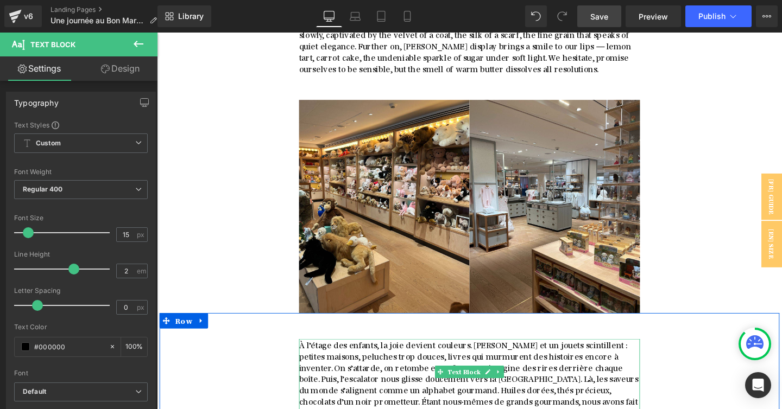
click at [384, 355] on span "À l’étage des enfants, la joie devient couleurs. [PERSON_NAME] et un jouets sci…" at bounding box center [485, 396] width 359 height 83
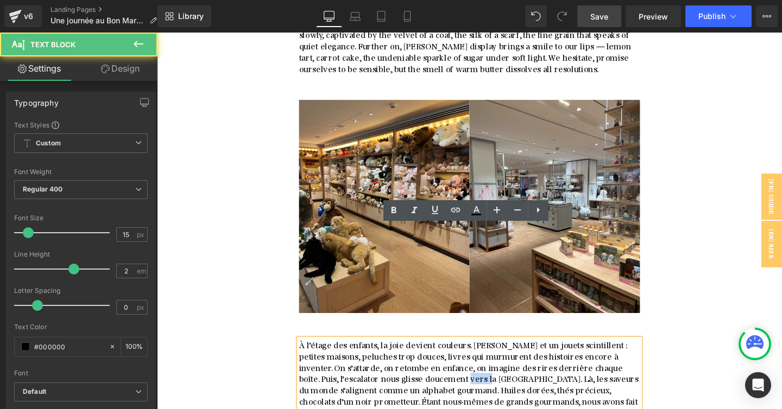
click at [384, 355] on span "À l’étage des enfants, la joie devient couleurs. [PERSON_NAME] et un jouets sci…" at bounding box center [485, 396] width 359 height 83
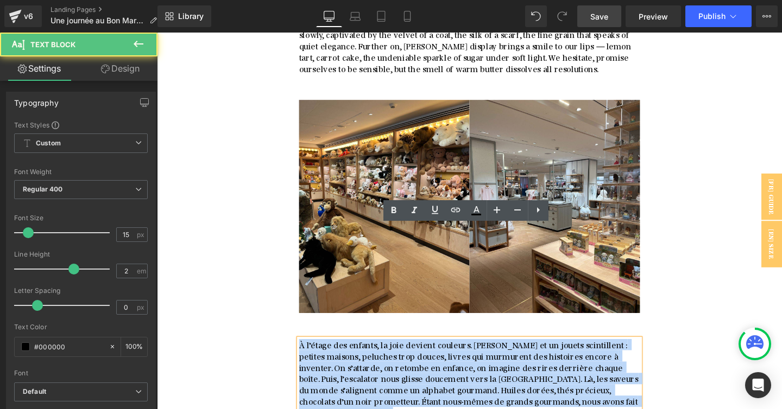
click at [384, 355] on span "À l’étage des enfants, la joie devient couleurs. [PERSON_NAME] et un jouets sci…" at bounding box center [485, 396] width 359 height 83
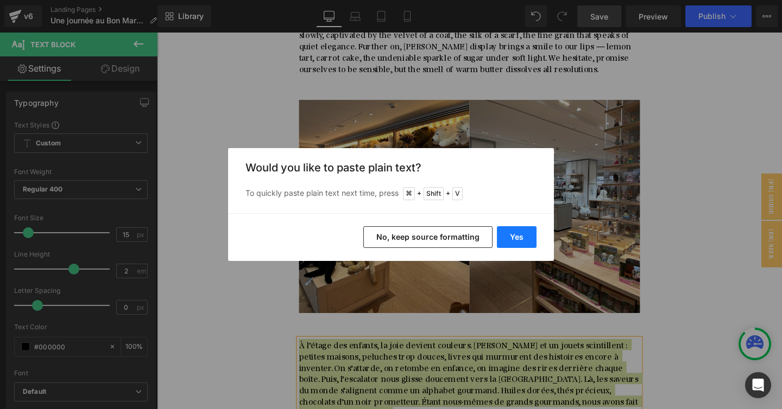
click at [522, 245] on button "Yes" at bounding box center [517, 237] width 40 height 22
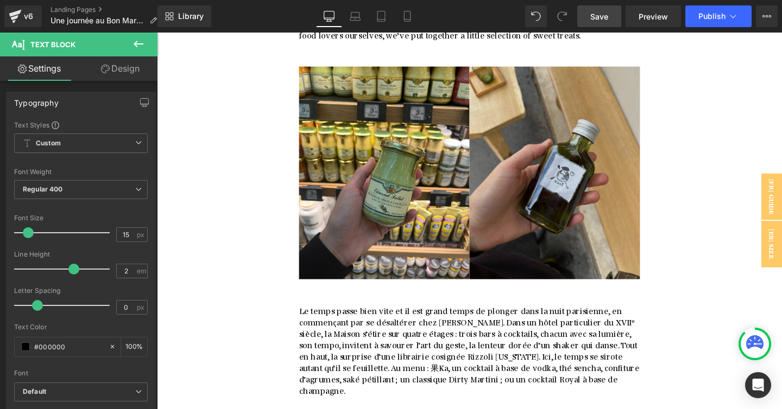
scroll to position [5246, 0]
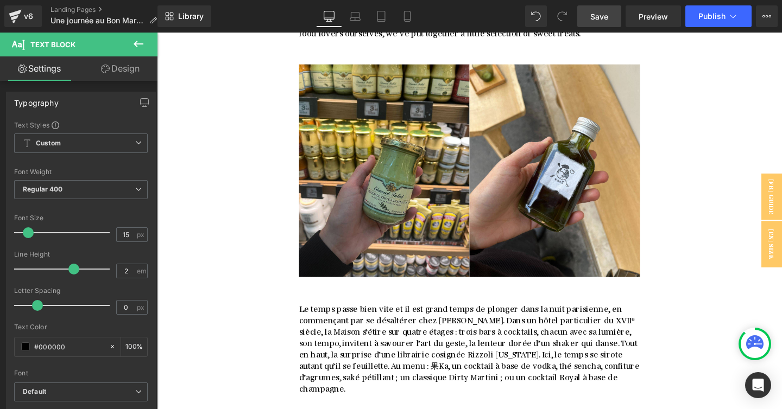
click at [351, 317] on span "Le temps passe bien vite et il est grand temps de plonger dans la nuit parisien…" at bounding box center [486, 364] width 360 height 95
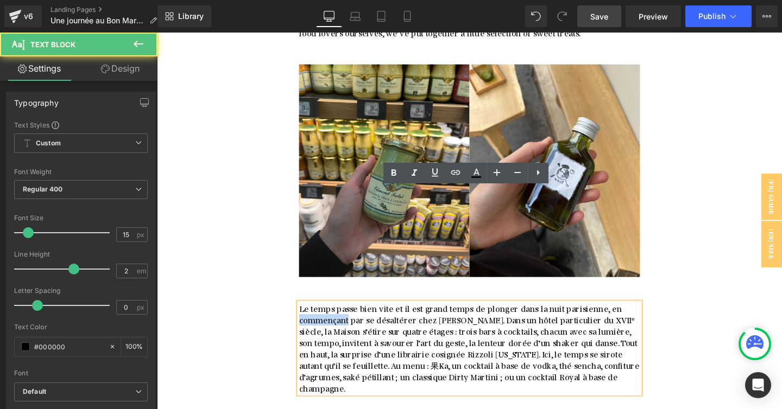
click at [351, 317] on span "Le temps passe bien vite et il est grand temps de plonger dans la nuit parisien…" at bounding box center [486, 364] width 360 height 95
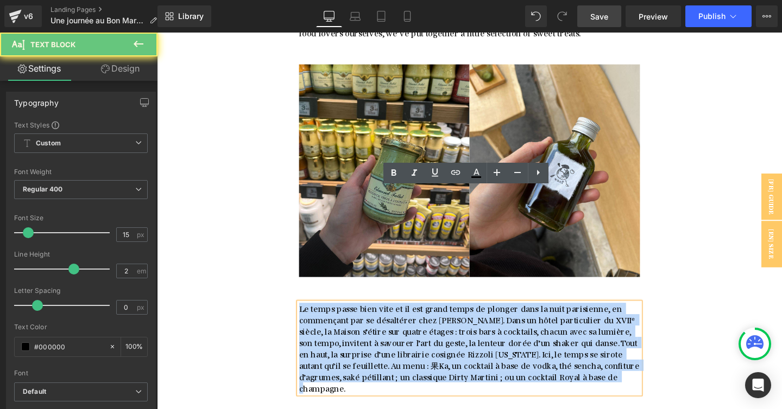
click at [351, 317] on span "Le temps passe bien vite et il est grand temps de plonger dans la nuit parisien…" at bounding box center [486, 364] width 360 height 95
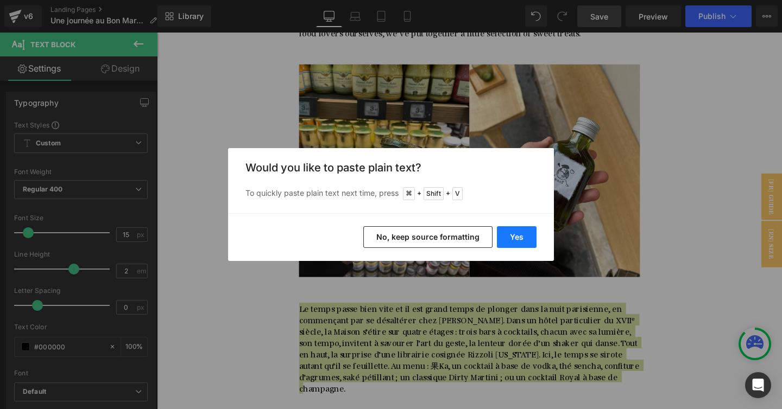
click at [518, 236] on button "Yes" at bounding box center [517, 237] width 40 height 22
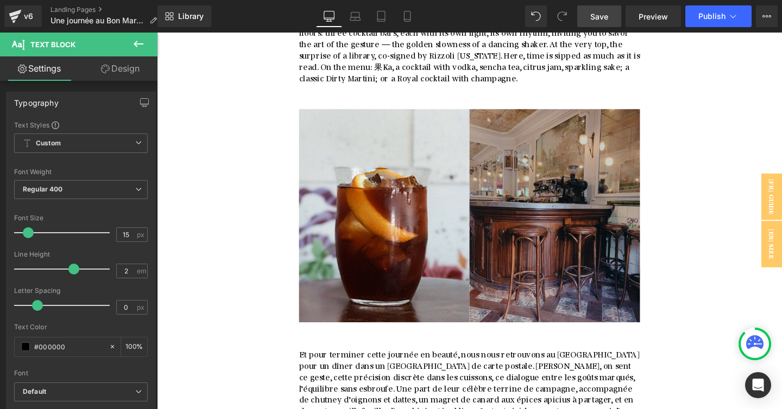
scroll to position [5585, 0]
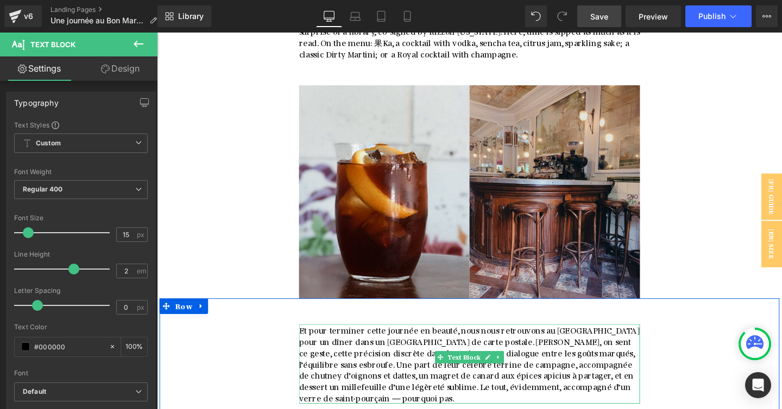
click at [384, 339] on span "Et pour terminer cette journée en beauté, nous nous retrouvons au [GEOGRAPHIC_D…" at bounding box center [486, 380] width 360 height 83
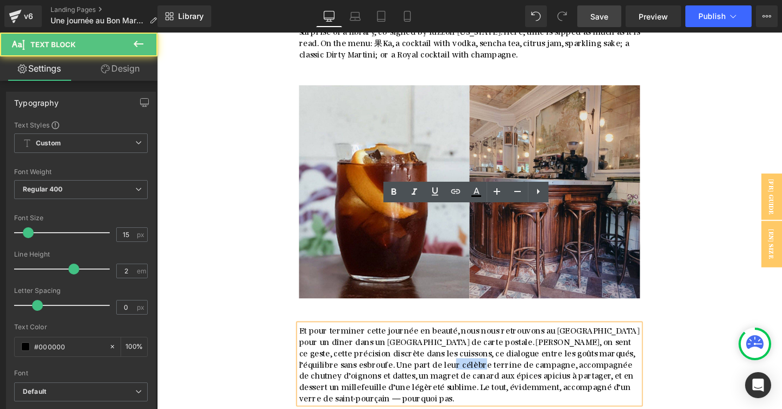
click at [384, 339] on span "Et pour terminer cette journée en beauté, nous nous retrouvons au [GEOGRAPHIC_D…" at bounding box center [486, 380] width 360 height 83
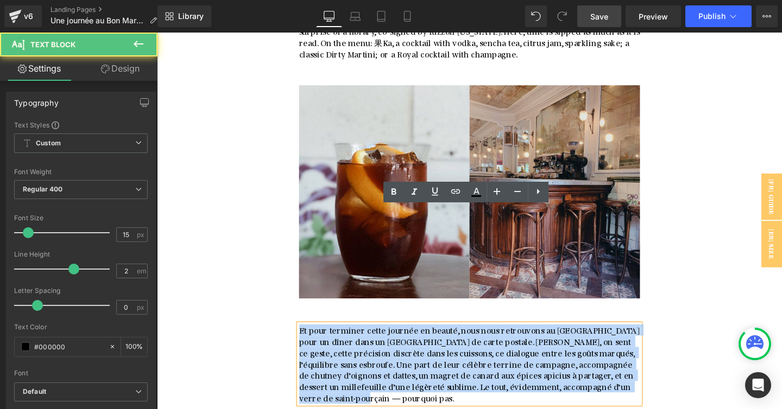
click at [384, 339] on span "Et pour terminer cette journée en beauté, nous nous retrouvons au [GEOGRAPHIC_D…" at bounding box center [486, 380] width 360 height 83
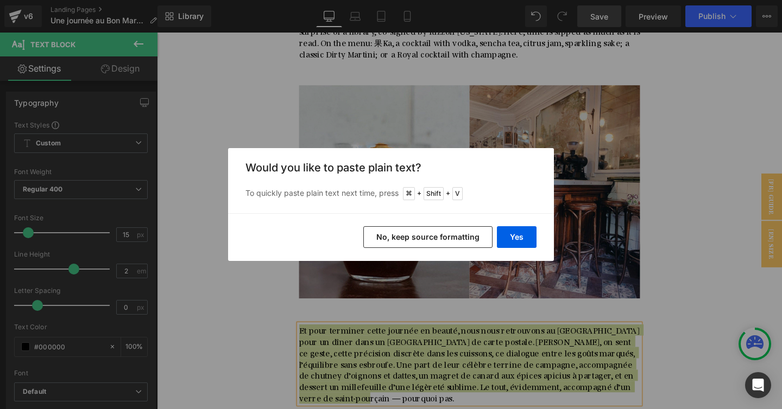
click at [530, 225] on div "Yes No, keep source formatting" at bounding box center [391, 237] width 326 height 48
click at [522, 239] on button "Yes" at bounding box center [517, 237] width 40 height 22
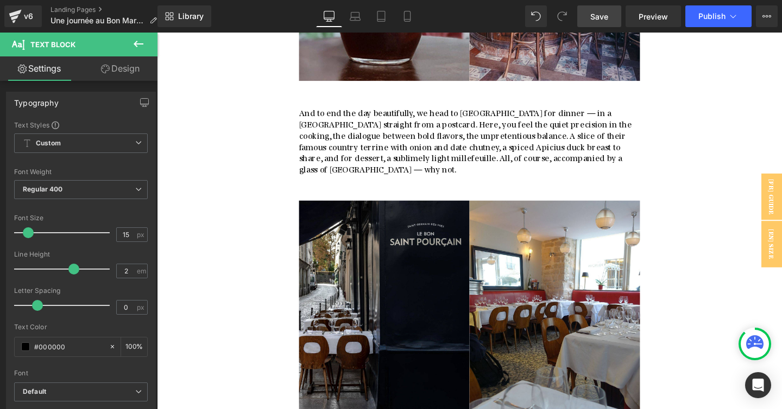
scroll to position [5886, 0]
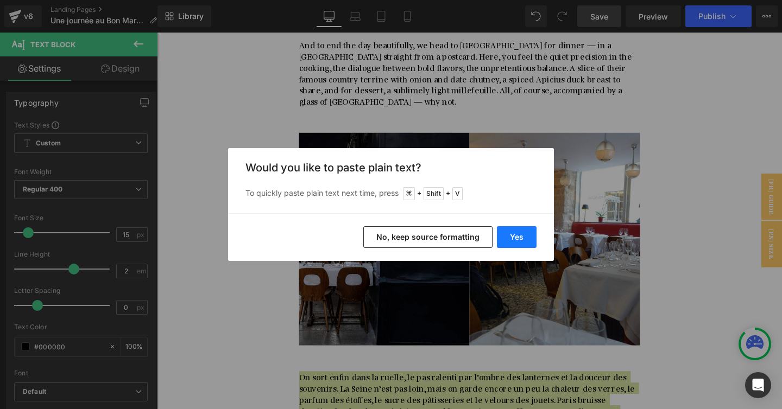
click at [518, 240] on button "Yes" at bounding box center [517, 237] width 40 height 22
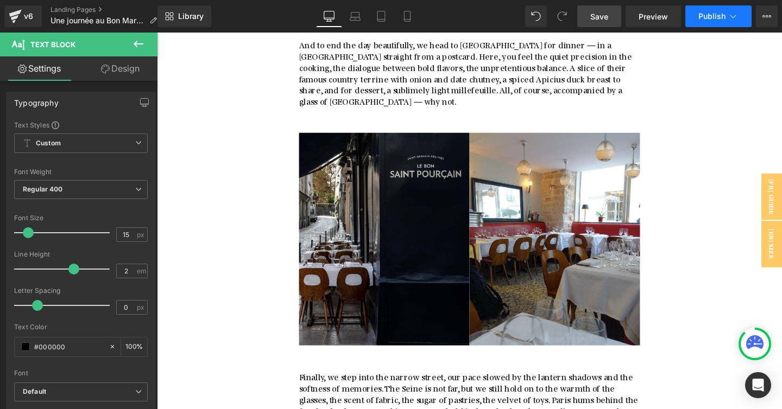
click at [710, 21] on button "Publish" at bounding box center [718, 16] width 66 height 22
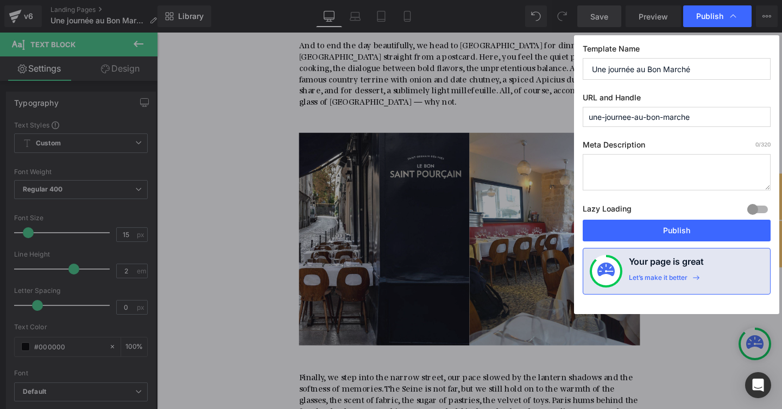
click at [670, 70] on input "Une journée au Bon Marché" at bounding box center [676, 69] width 188 height 22
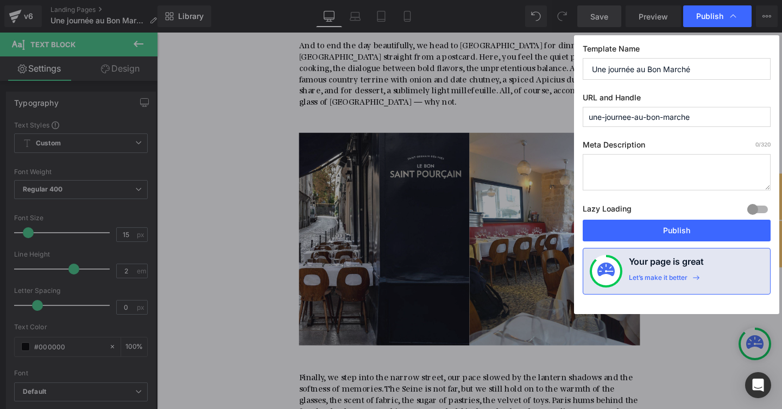
paste input "How to Spend a Day at Le"
type input "How to Spend a Day at Le Bon Marché"
click at [672, 117] on input "une-journee-au-bon-marche" at bounding box center [676, 117] width 188 height 20
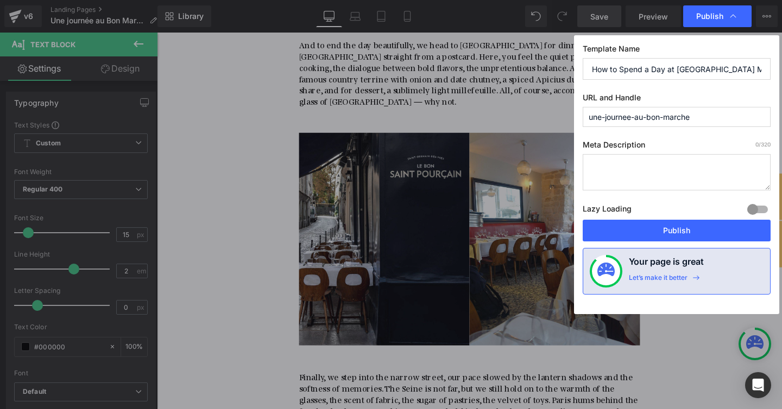
paste input "How to Spend a Day at Le Bon Marché"
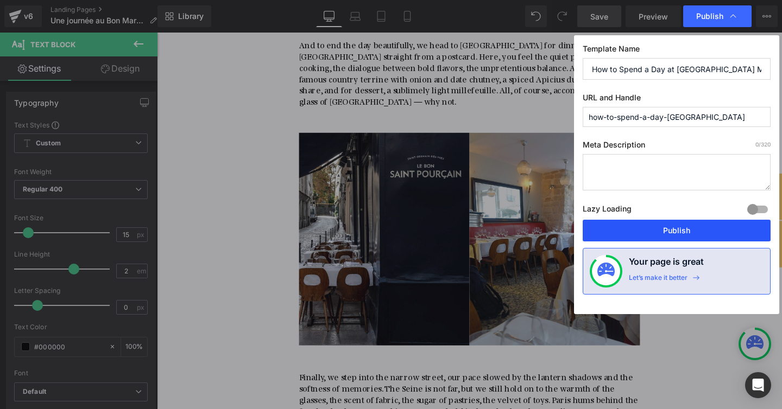
type input "how-to-spend-a-day-at-le-bon-marche"
click at [682, 232] on button "Publish" at bounding box center [676, 231] width 188 height 22
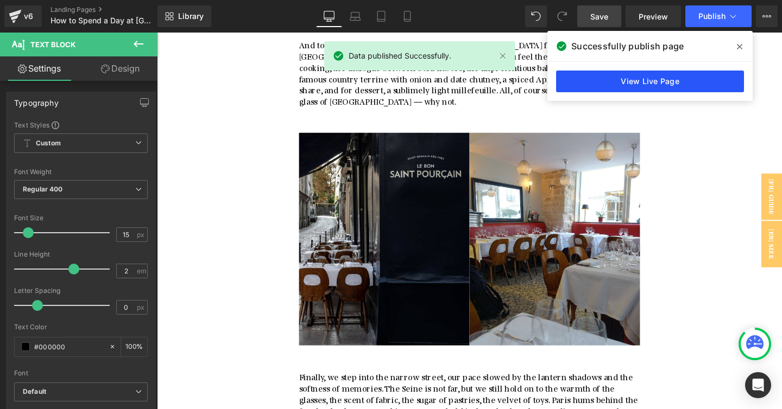
click at [628, 76] on link "View Live Page" at bounding box center [650, 82] width 188 height 22
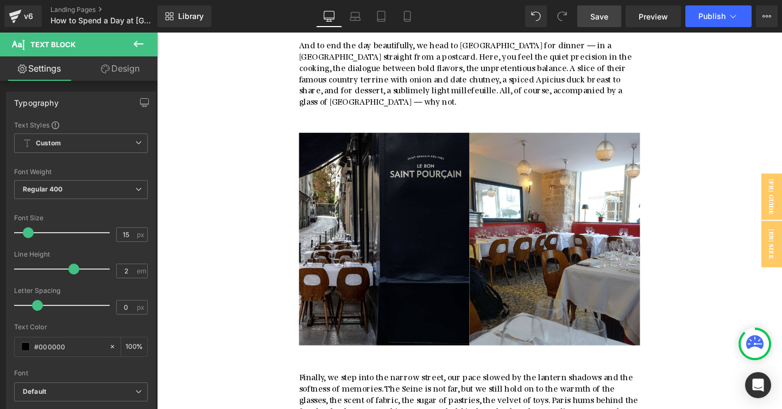
click at [600, 21] on span "Save" at bounding box center [599, 16] width 18 height 11
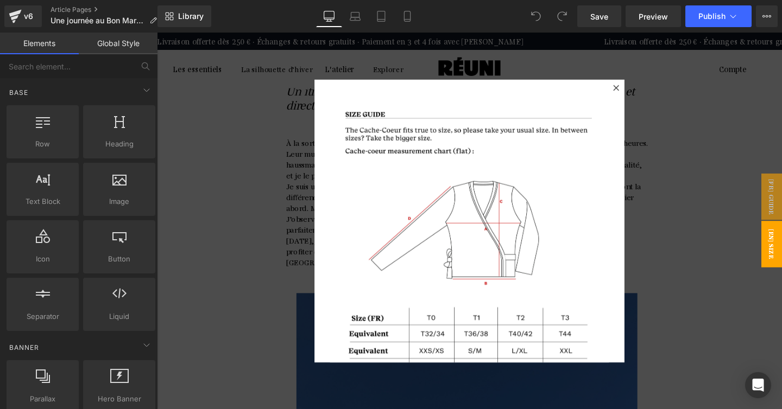
click at [638, 90] on icon at bounding box center [639, 91] width 6 height 6
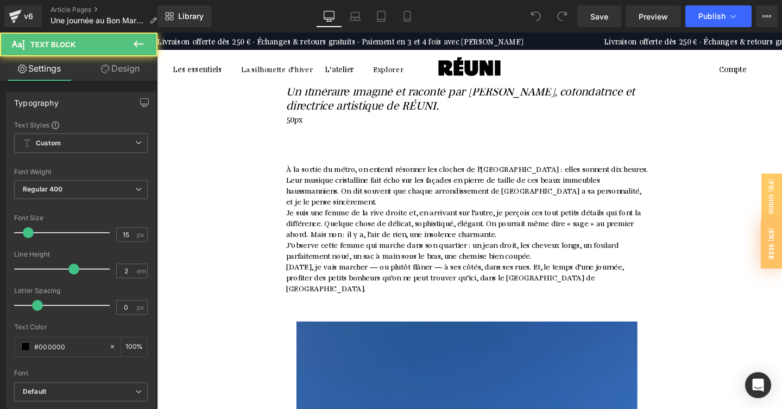
click at [516, 186] on p "À la sortie du métro, on entend résonner les cloches de l’[GEOGRAPHIC_DATA] : e…" at bounding box center [483, 193] width 380 height 46
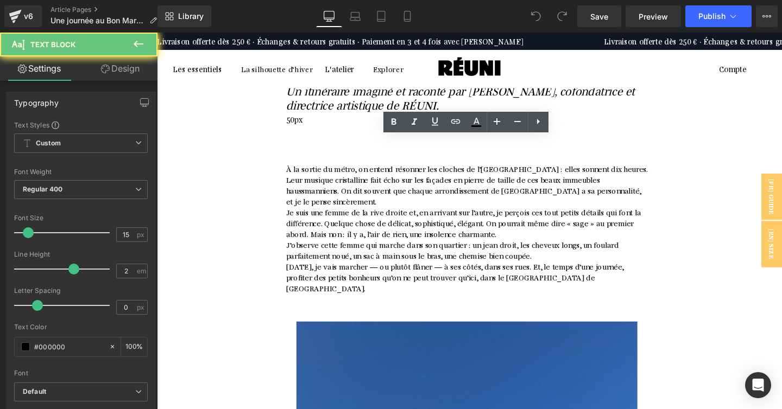
click at [506, 186] on p "À la sortie du métro, on entend résonner les cloches de l’[GEOGRAPHIC_DATA] : e…" at bounding box center [483, 193] width 380 height 46
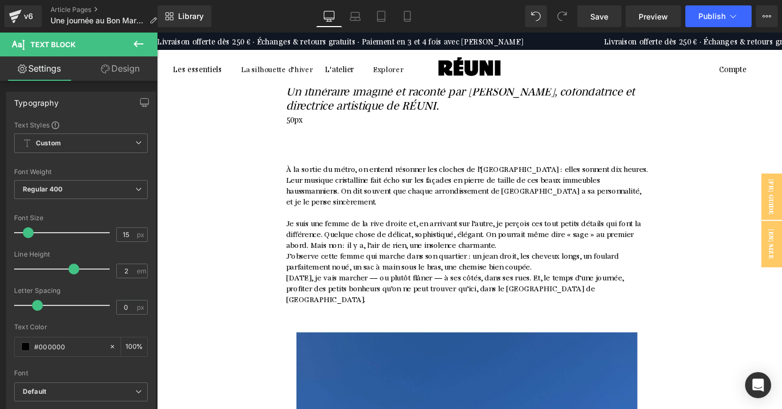
click at [556, 231] on p "Je suis une femme de la rive droite et, en arrivant sur l’autre, je perçois ces…" at bounding box center [483, 244] width 380 height 34
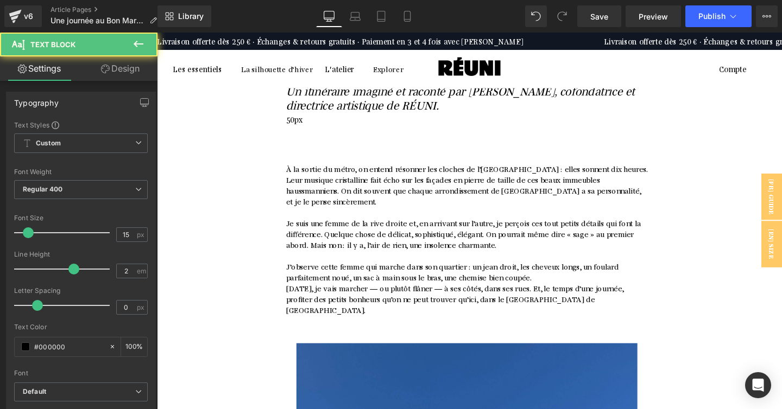
click at [576, 272] on p "J’observe cette femme qui marche dans son quartier : un jean droit, les cheveux…" at bounding box center [483, 283] width 380 height 23
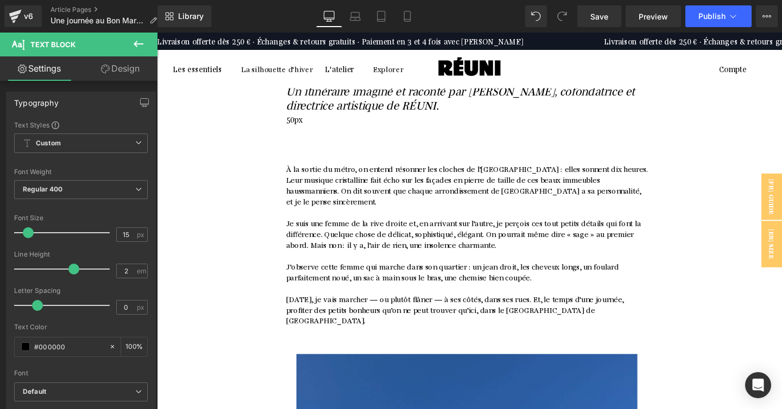
click at [602, 3] on div "Library Desktop Desktop Laptop Tablet Mobile Save Preview Publish Scheduled Vie…" at bounding box center [469, 16] width 624 height 33
click at [599, 16] on span "Save" at bounding box center [599, 16] width 18 height 11
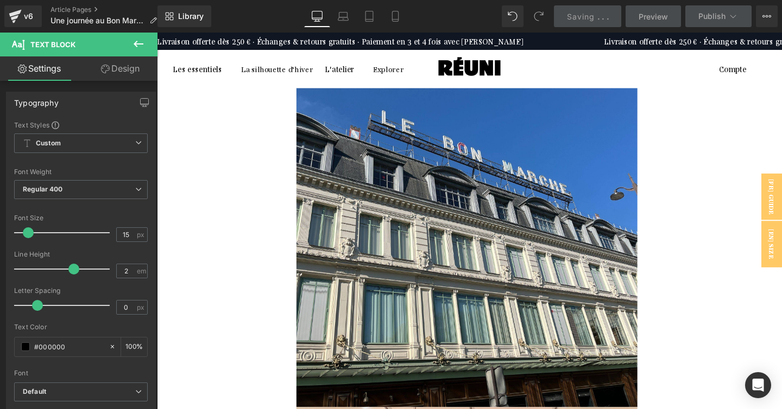
scroll to position [395, 0]
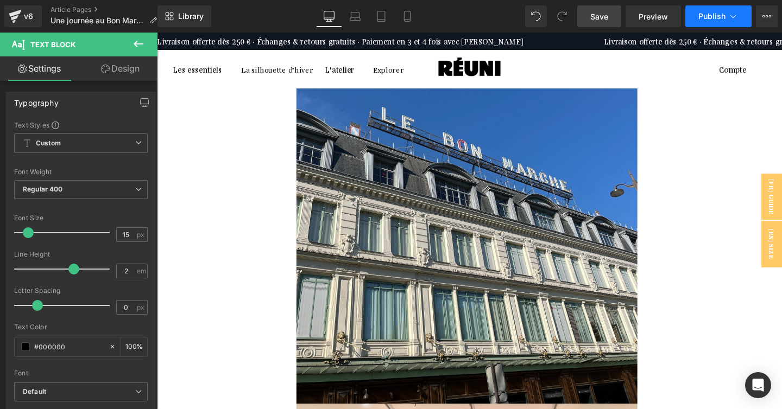
click at [732, 20] on icon at bounding box center [732, 16] width 11 height 11
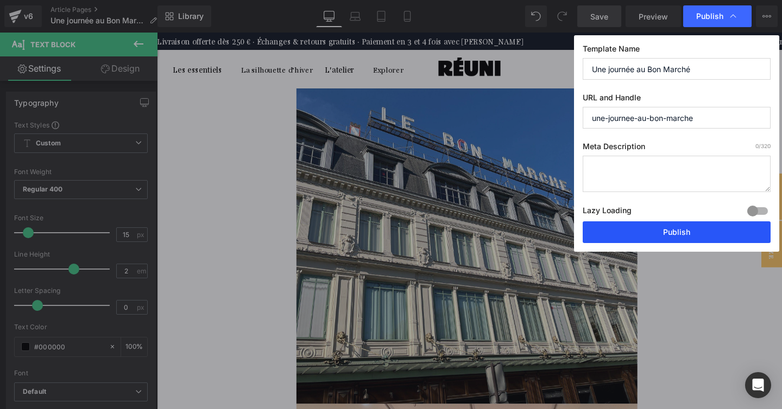
drag, startPoint x: 677, startPoint y: 234, endPoint x: 544, endPoint y: 212, distance: 134.8
click at [677, 234] on button "Publish" at bounding box center [676, 232] width 188 height 22
